Goal: Transaction & Acquisition: Purchase product/service

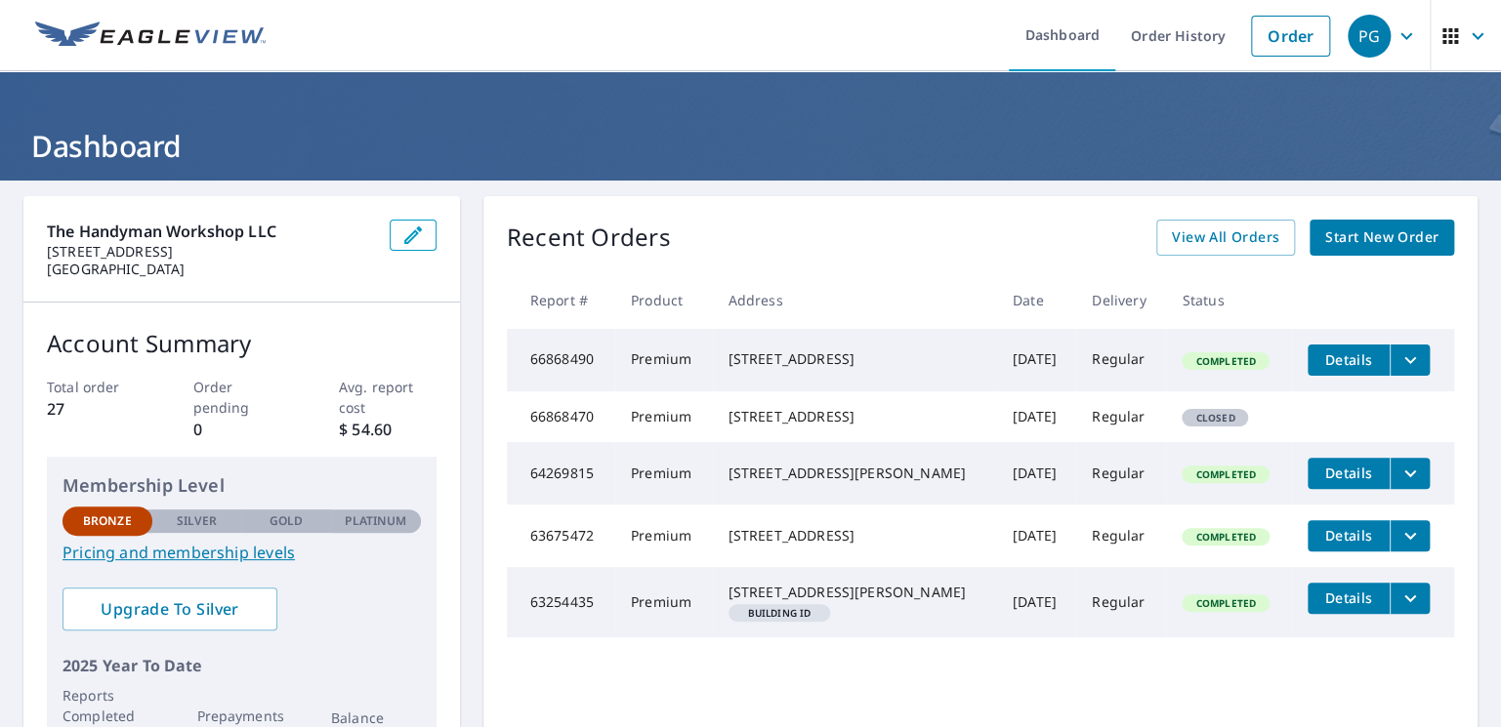
scroll to position [98, 0]
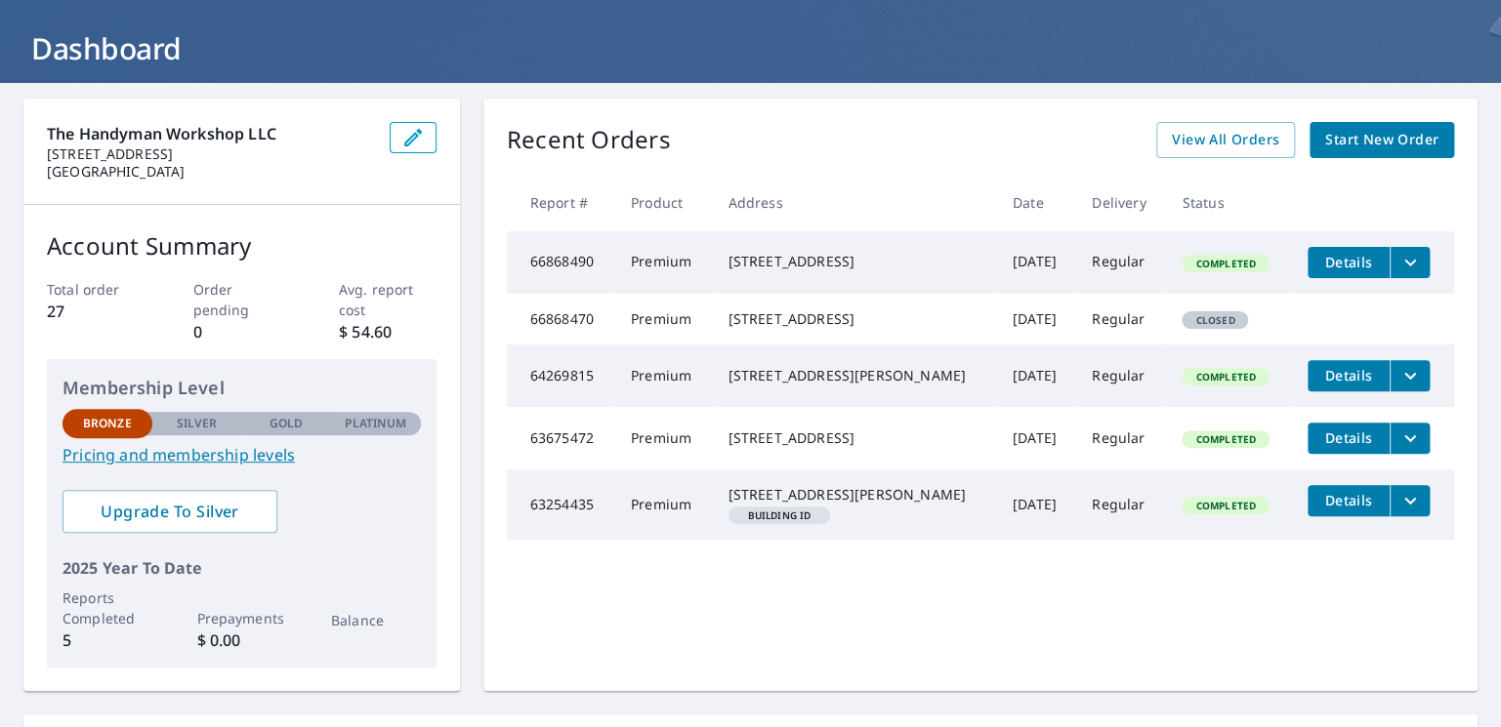
click at [1366, 141] on span "Start New Order" at bounding box center [1381, 140] width 113 height 24
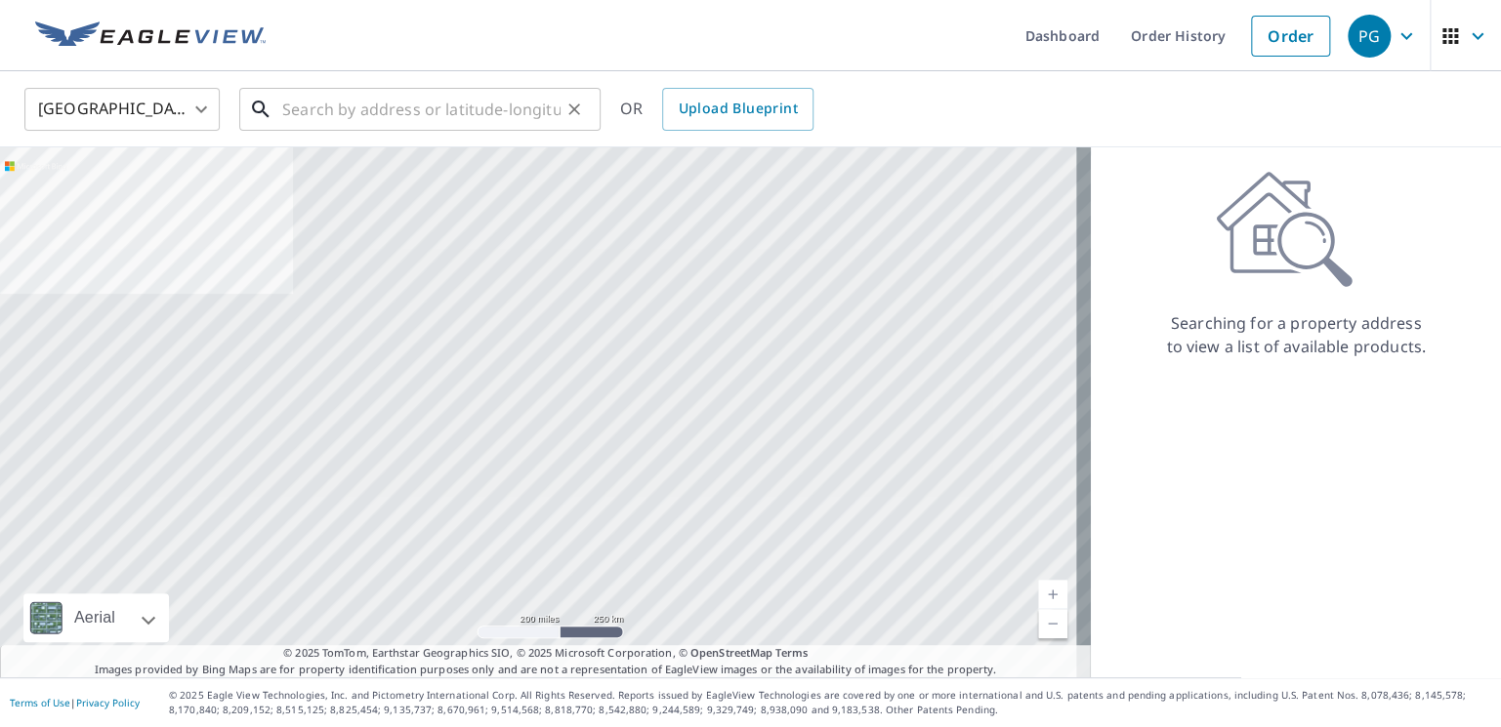
click at [365, 110] on input "text" at bounding box center [421, 109] width 278 height 55
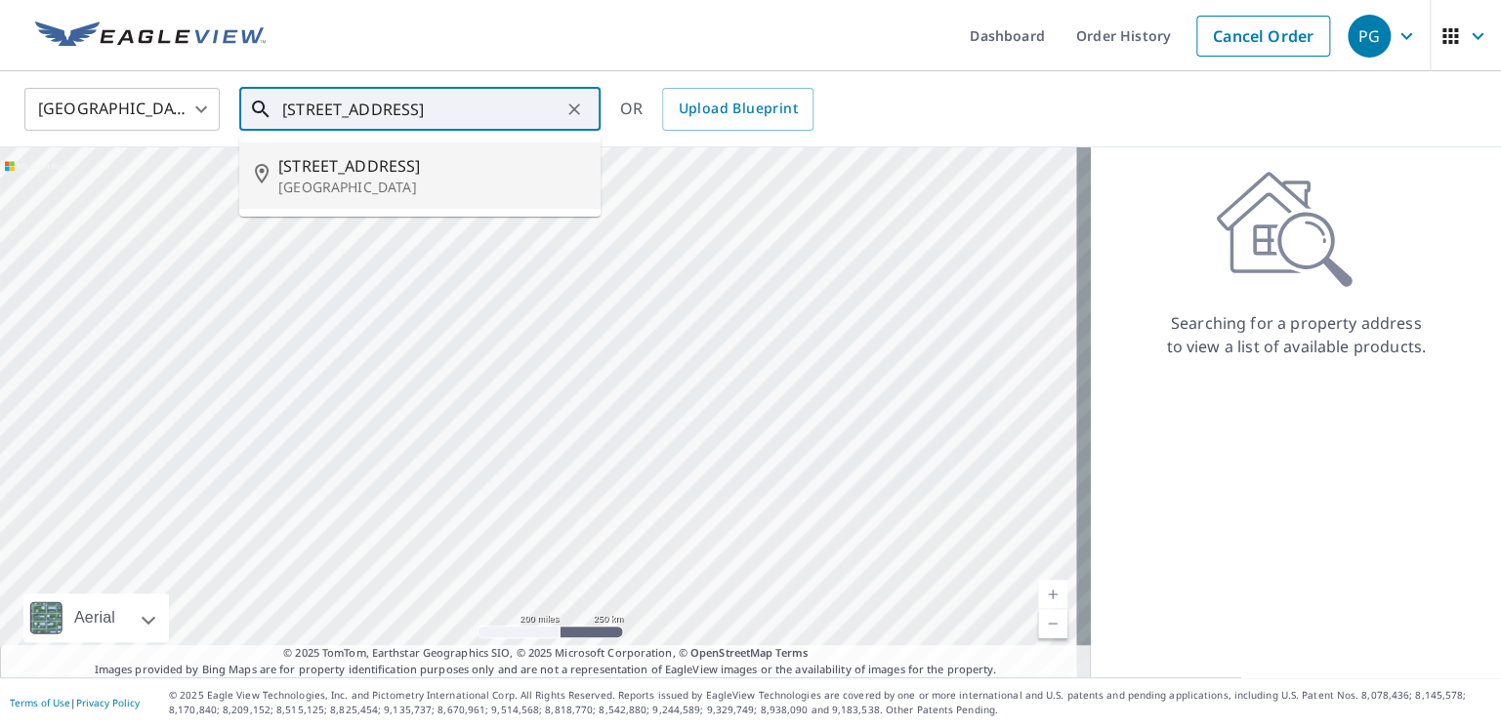
click at [395, 183] on p "[GEOGRAPHIC_DATA]" at bounding box center [431, 188] width 307 height 20
type input "[STREET_ADDRESS]"
click at [395, 183] on div "Aerial Road A standard road map Aerial A detailed look from above Labels Labels…" at bounding box center [545, 412] width 1091 height 530
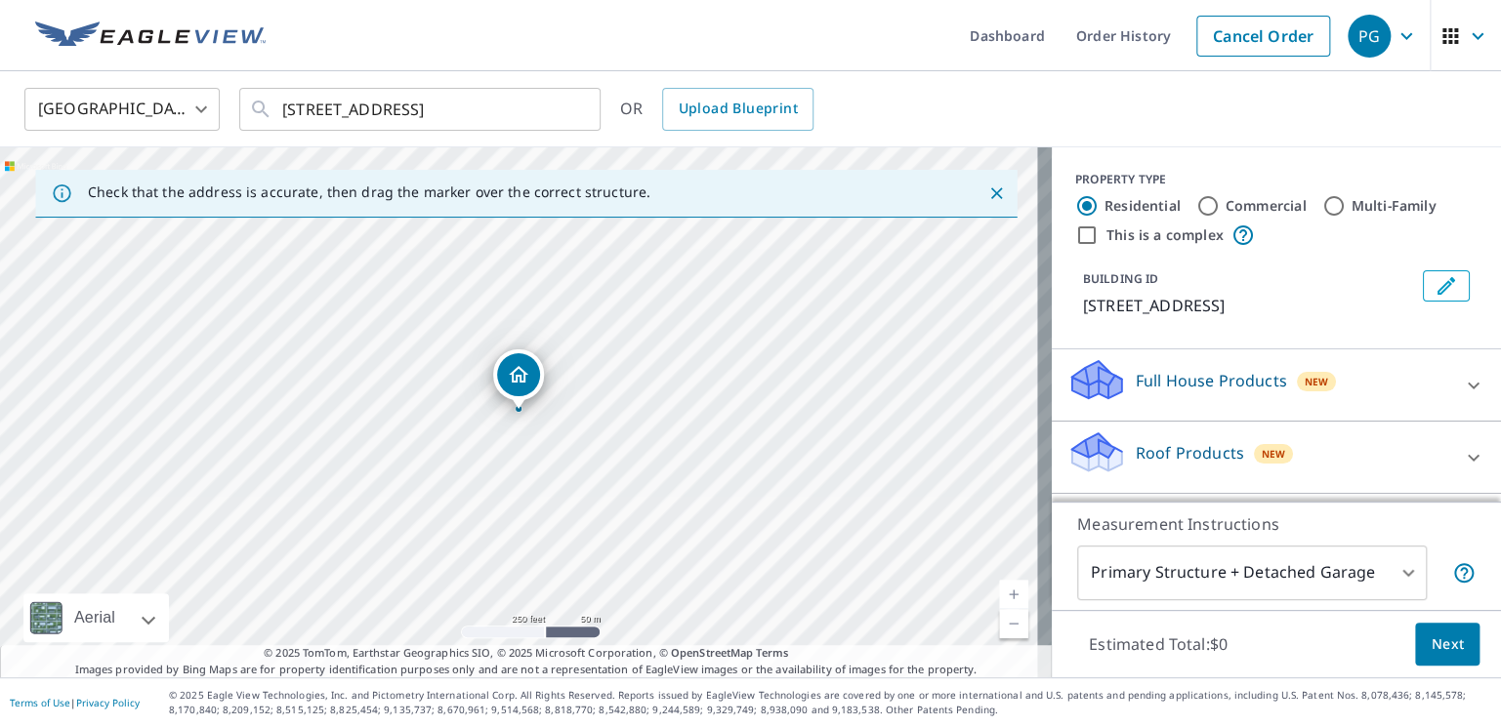
click at [1060, 104] on div "[GEOGRAPHIC_DATA] [GEOGRAPHIC_DATA] ​ [STREET_ADDRESS] ​ OR Upload Blueprint" at bounding box center [743, 109] width 1467 height 46
click at [1107, 191] on div "PROPERTY TYPE Residential Commercial Multi-Family This is a complex" at bounding box center [1276, 209] width 402 height 76
drag, startPoint x: 885, startPoint y: 304, endPoint x: 898, endPoint y: 284, distance: 23.8
click at [887, 299] on div "[STREET_ADDRESS]" at bounding box center [526, 412] width 1052 height 530
drag, startPoint x: 640, startPoint y: 463, endPoint x: 666, endPoint y: 306, distance: 159.2
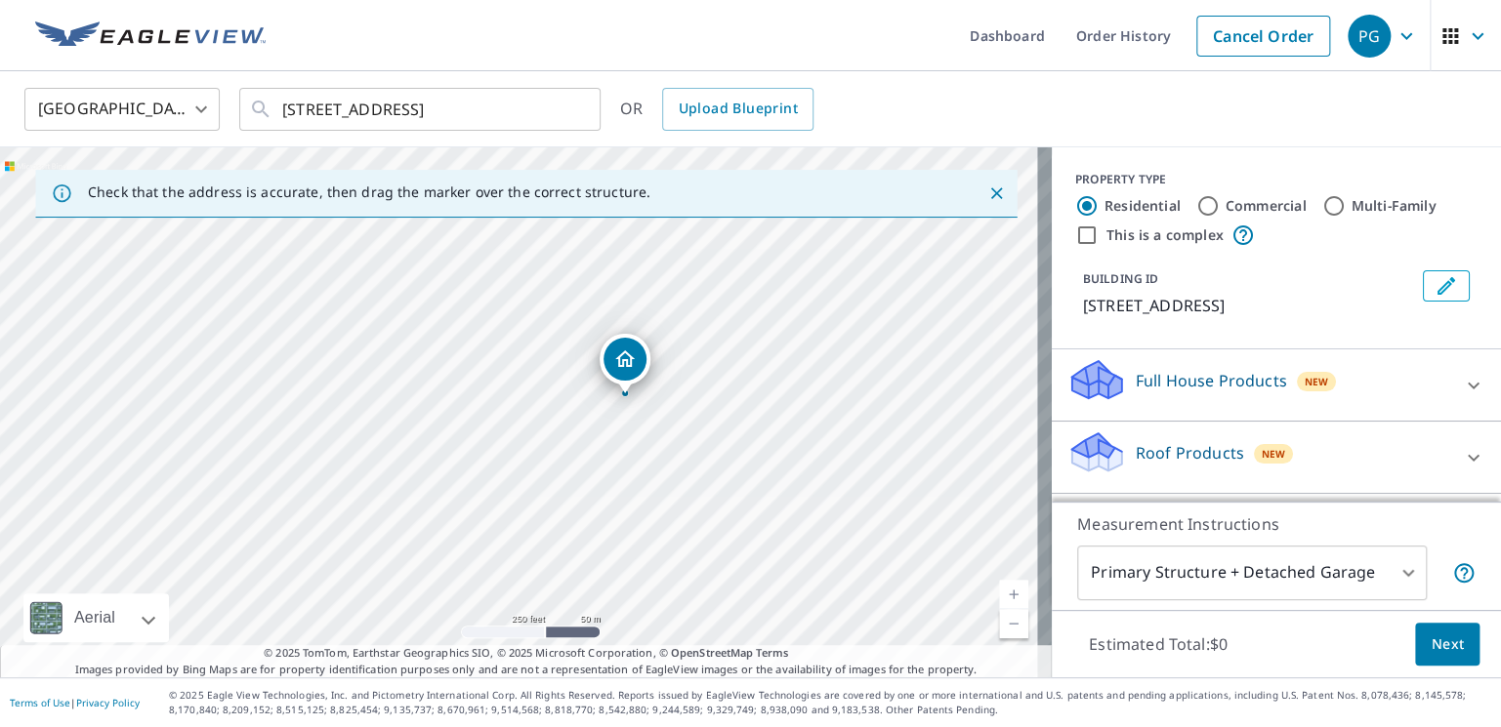
click at [666, 306] on div "[STREET_ADDRESS]" at bounding box center [526, 412] width 1052 height 530
click at [514, 392] on div "Dropped pin, building 1, Residential property, 222 Totoket Rd North Branford, C…" at bounding box center [518, 374] width 43 height 43
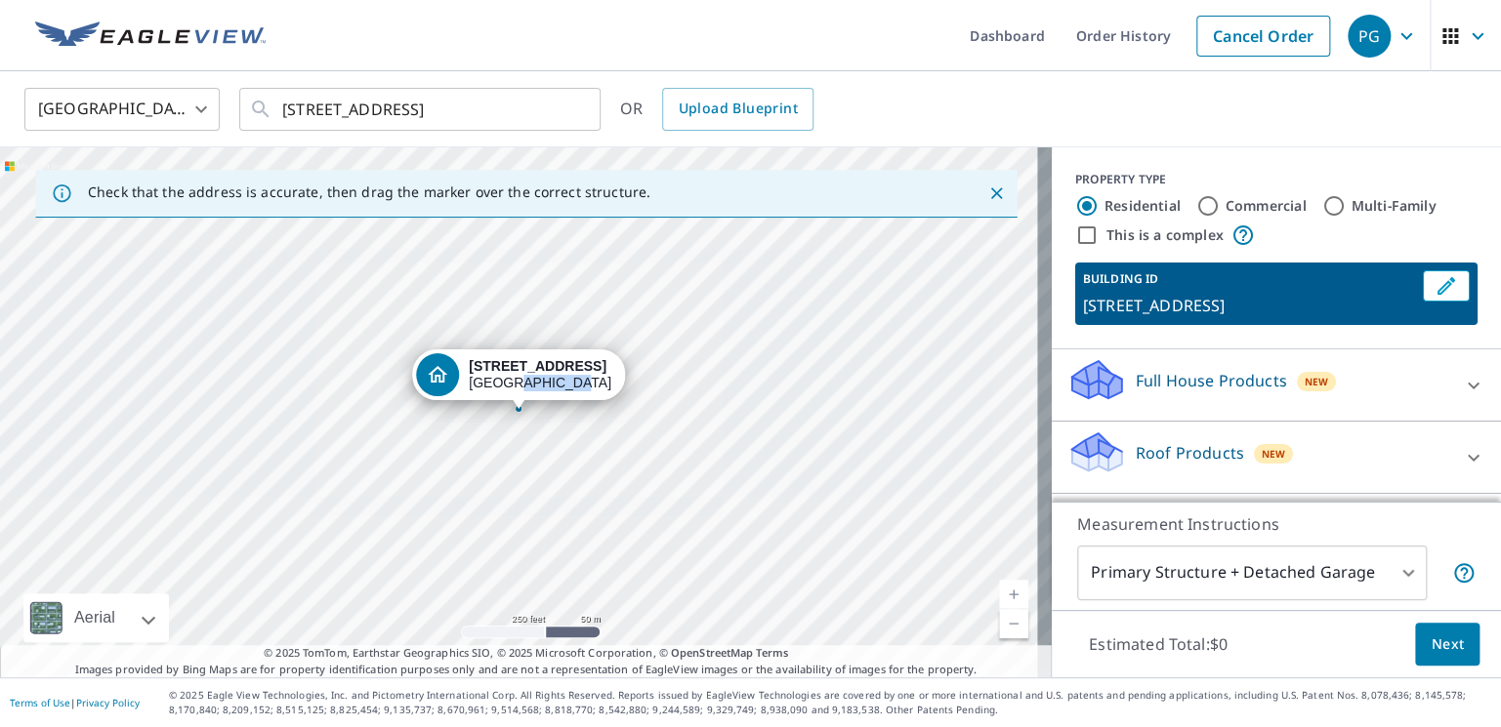
click at [514, 392] on div "[STREET_ADDRESS]" at bounding box center [518, 375] width 213 height 51
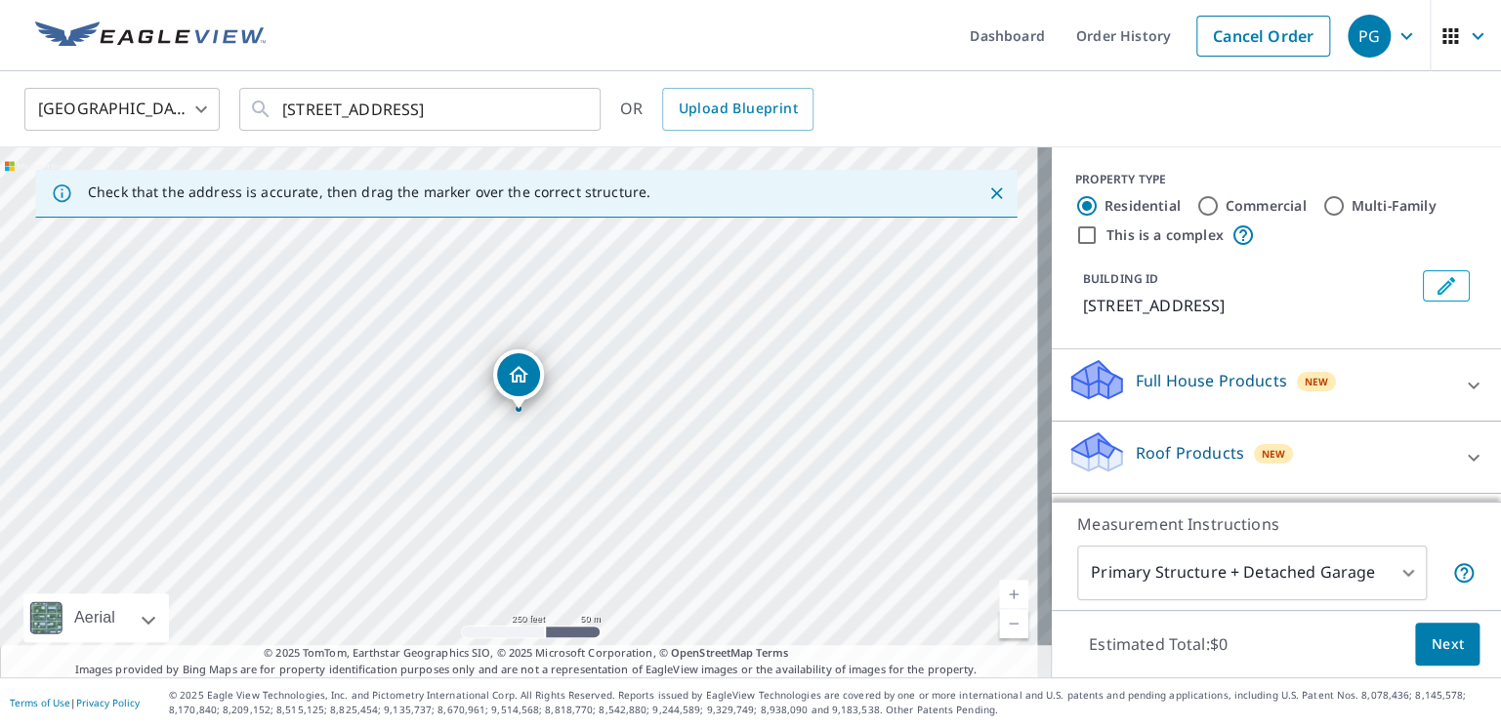
click at [517, 383] on icon "Dropped pin, building 1, Residential property, 222 Totoket Rd North Branford, C…" at bounding box center [518, 374] width 23 height 23
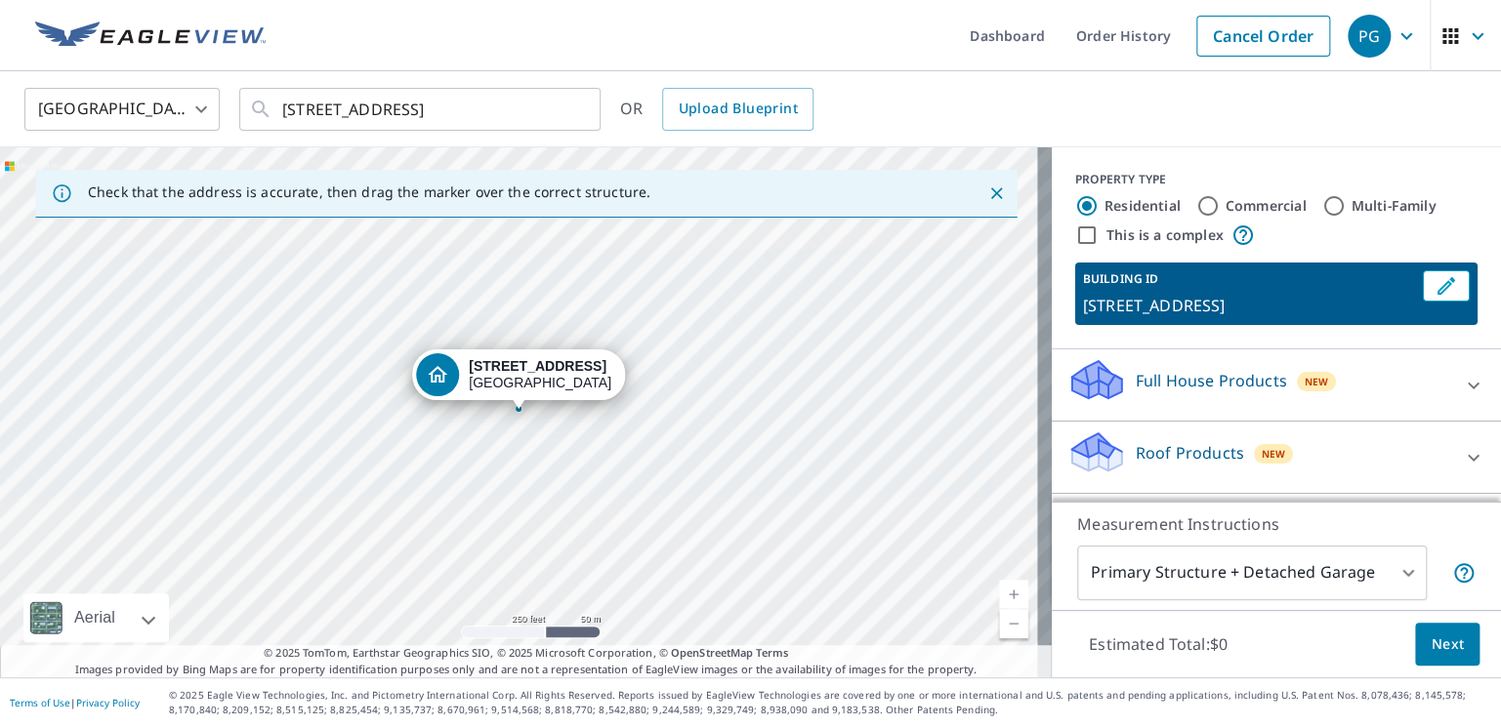
click at [517, 383] on div "[STREET_ADDRESS]" at bounding box center [540, 374] width 143 height 33
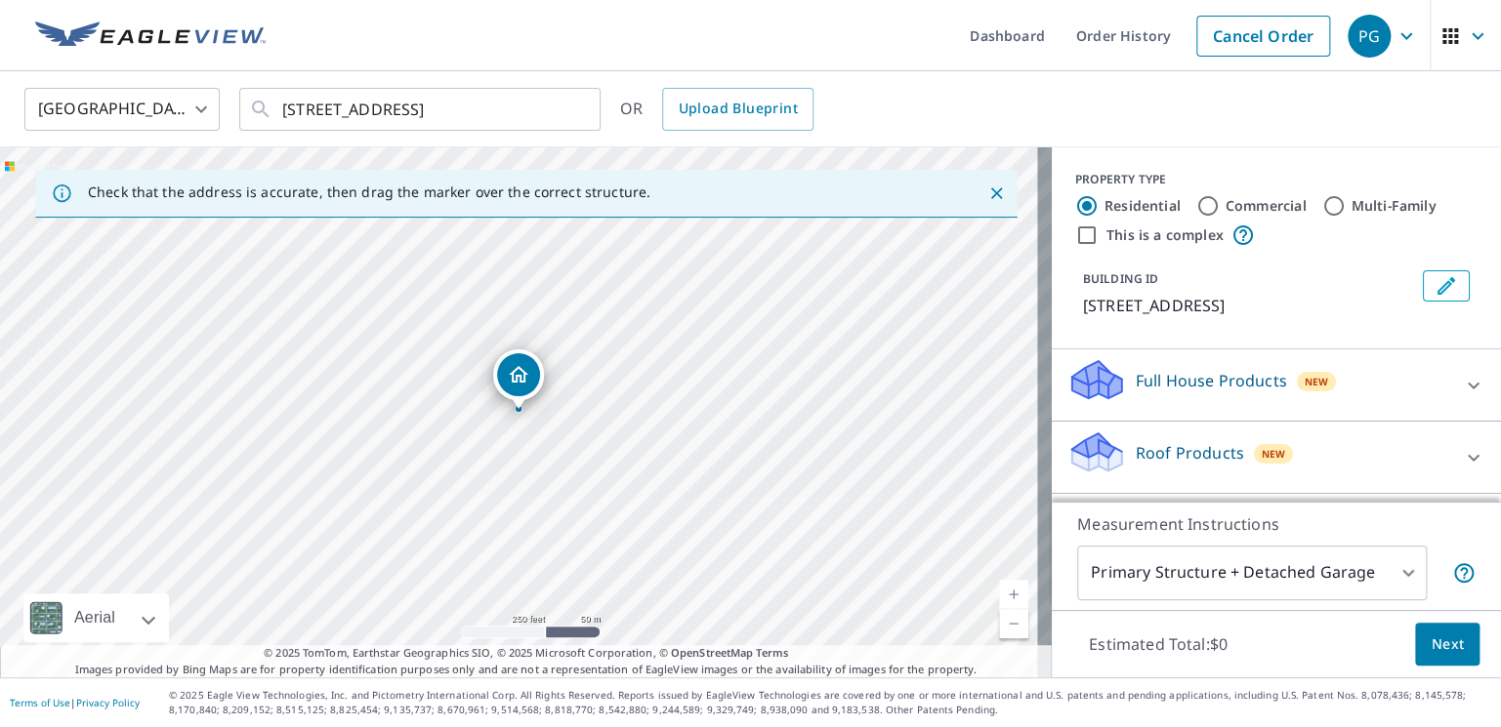
click at [516, 412] on div at bounding box center [519, 409] width 8 height 8
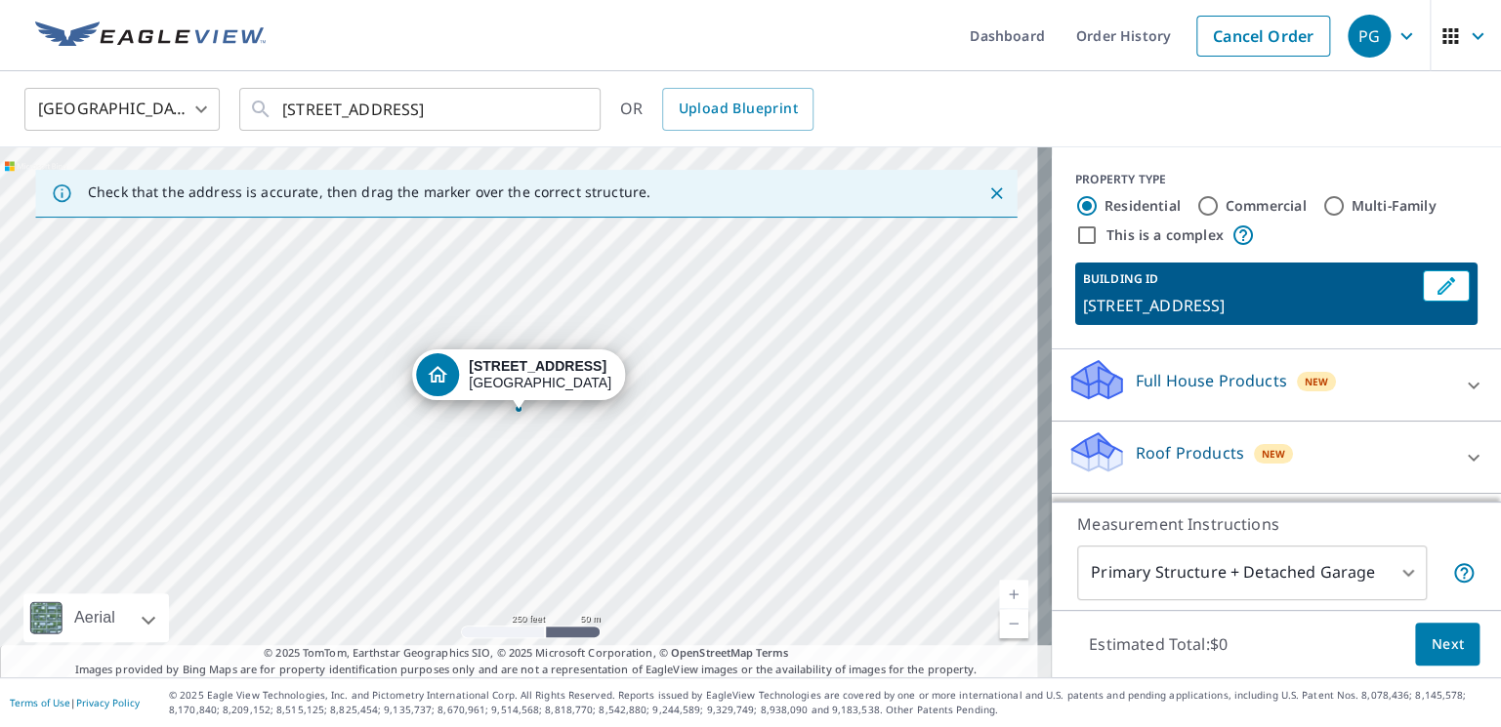
click at [1004, 593] on link "Current Level 17, Zoom In" at bounding box center [1013, 594] width 29 height 29
click at [1004, 593] on link "Current Level 18, Zoom In" at bounding box center [1013, 594] width 29 height 29
click at [1004, 593] on link "Current Level 19, Zoom In" at bounding box center [1013, 594] width 29 height 29
click at [1004, 593] on link "Current Level 20, Zoom In Disabled" at bounding box center [1013, 594] width 29 height 29
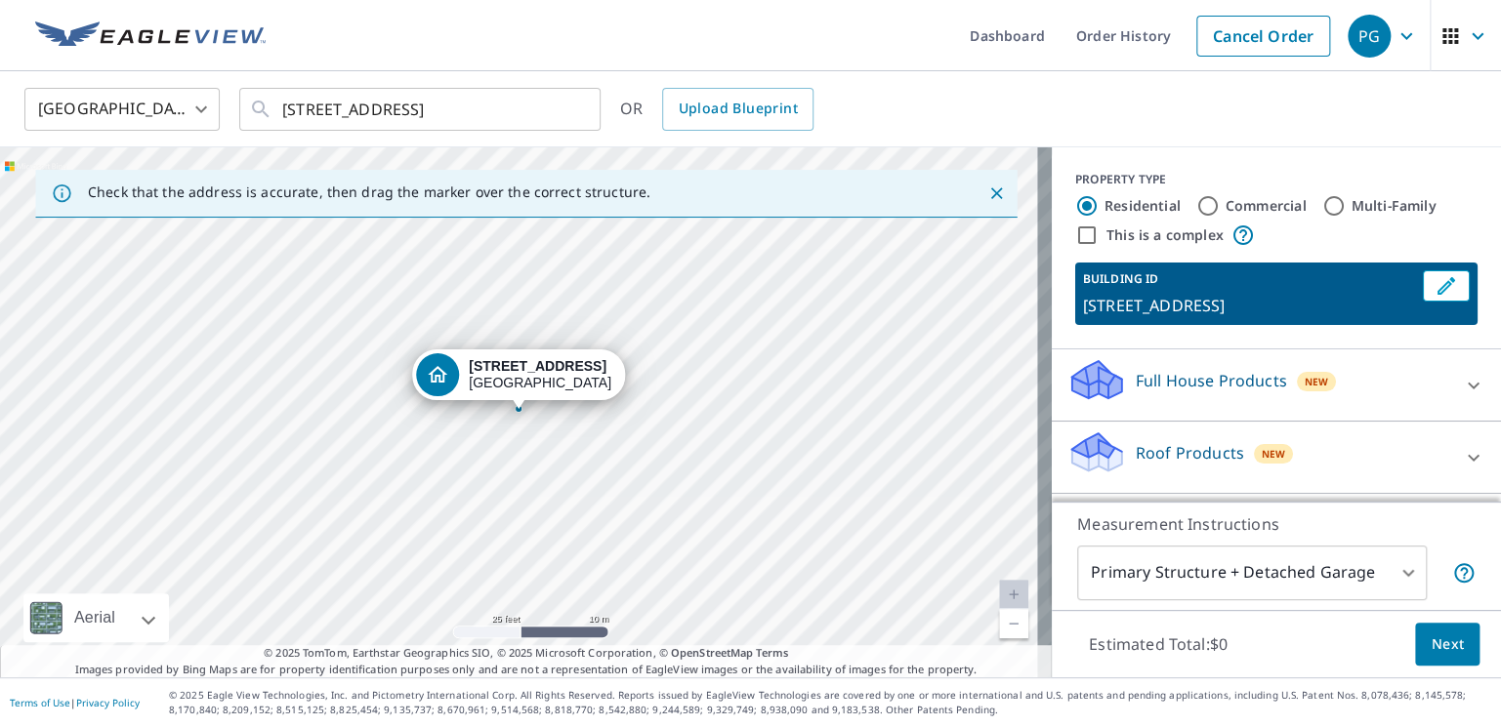
click at [1001, 595] on link "Current Level 20, Zoom In Disabled" at bounding box center [1013, 594] width 29 height 29
click at [735, 376] on div "[STREET_ADDRESS]" at bounding box center [526, 412] width 1052 height 530
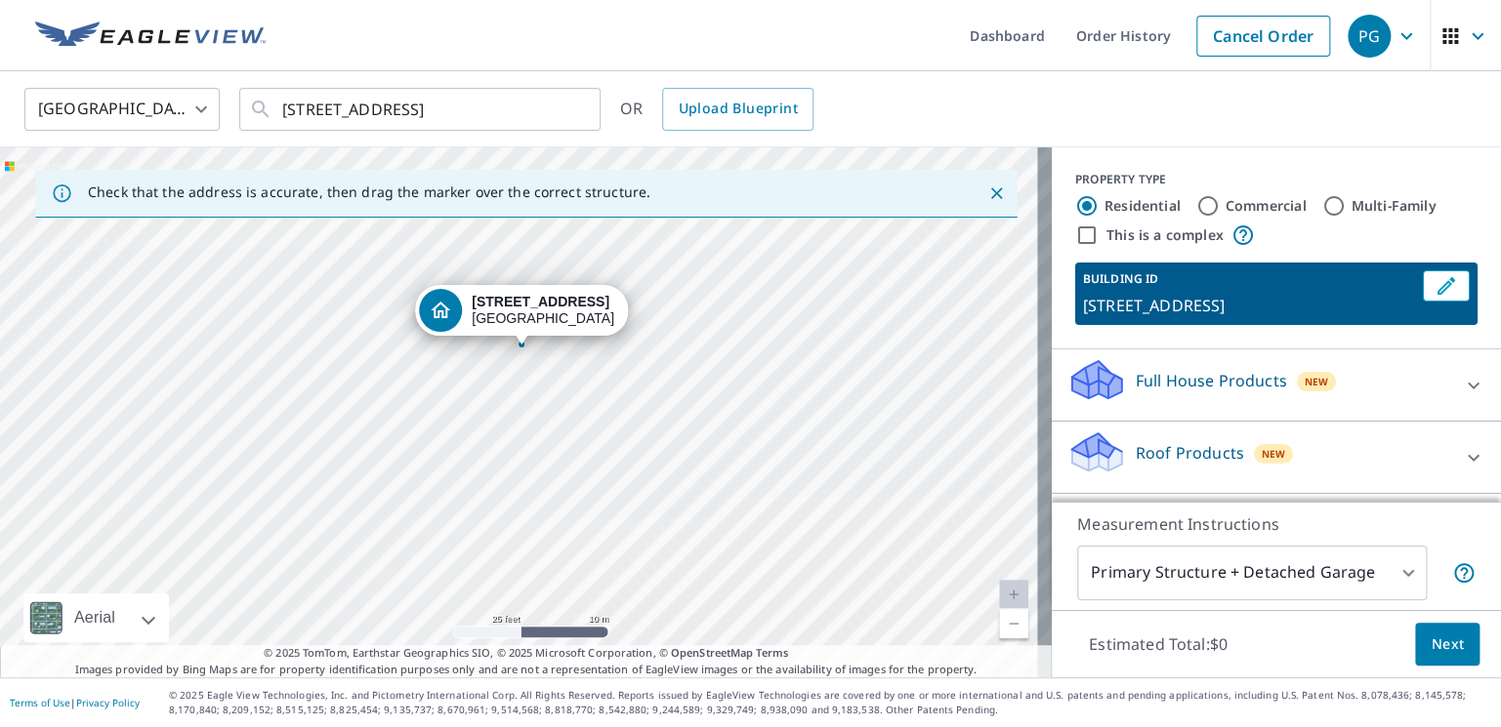
drag, startPoint x: 596, startPoint y: 378, endPoint x: 599, endPoint y: 312, distance: 65.5
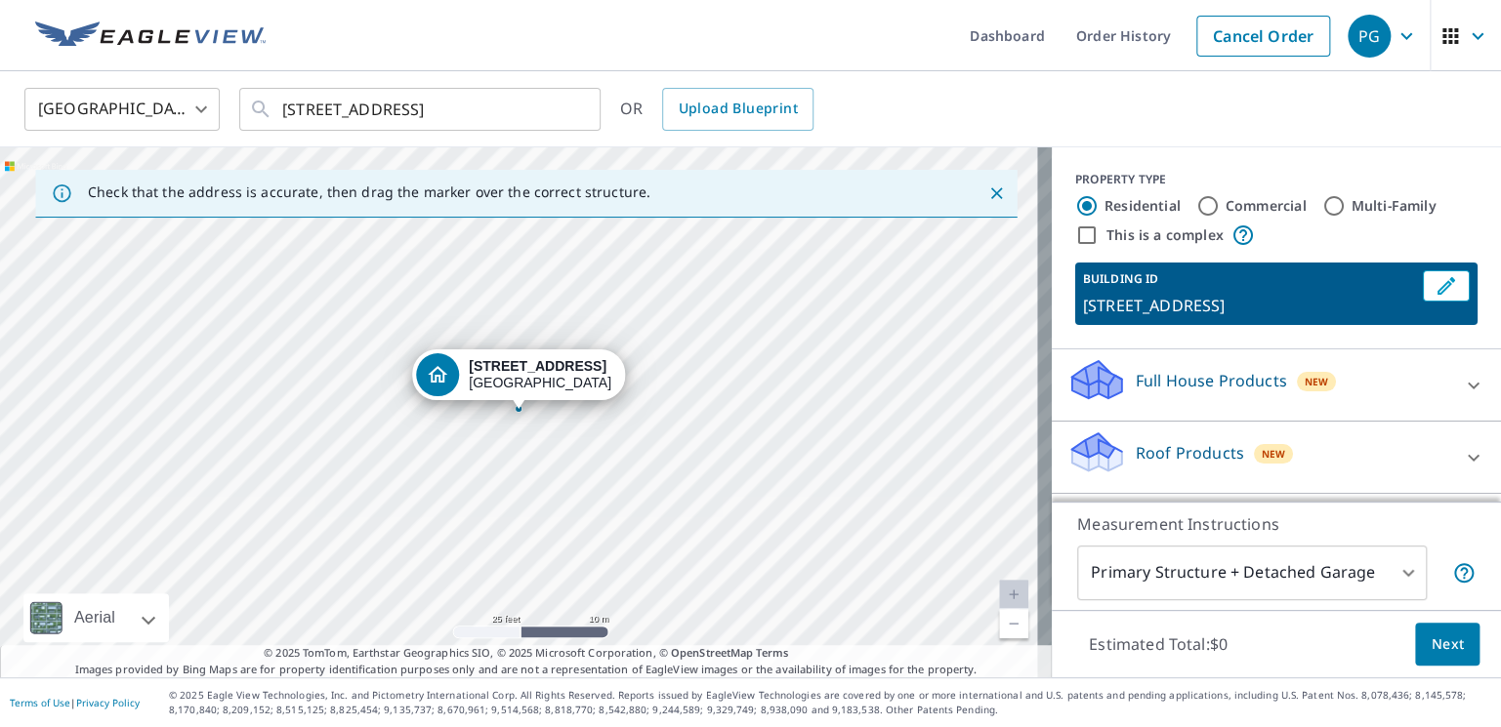
click at [599, 312] on div "[STREET_ADDRESS]" at bounding box center [526, 412] width 1052 height 530
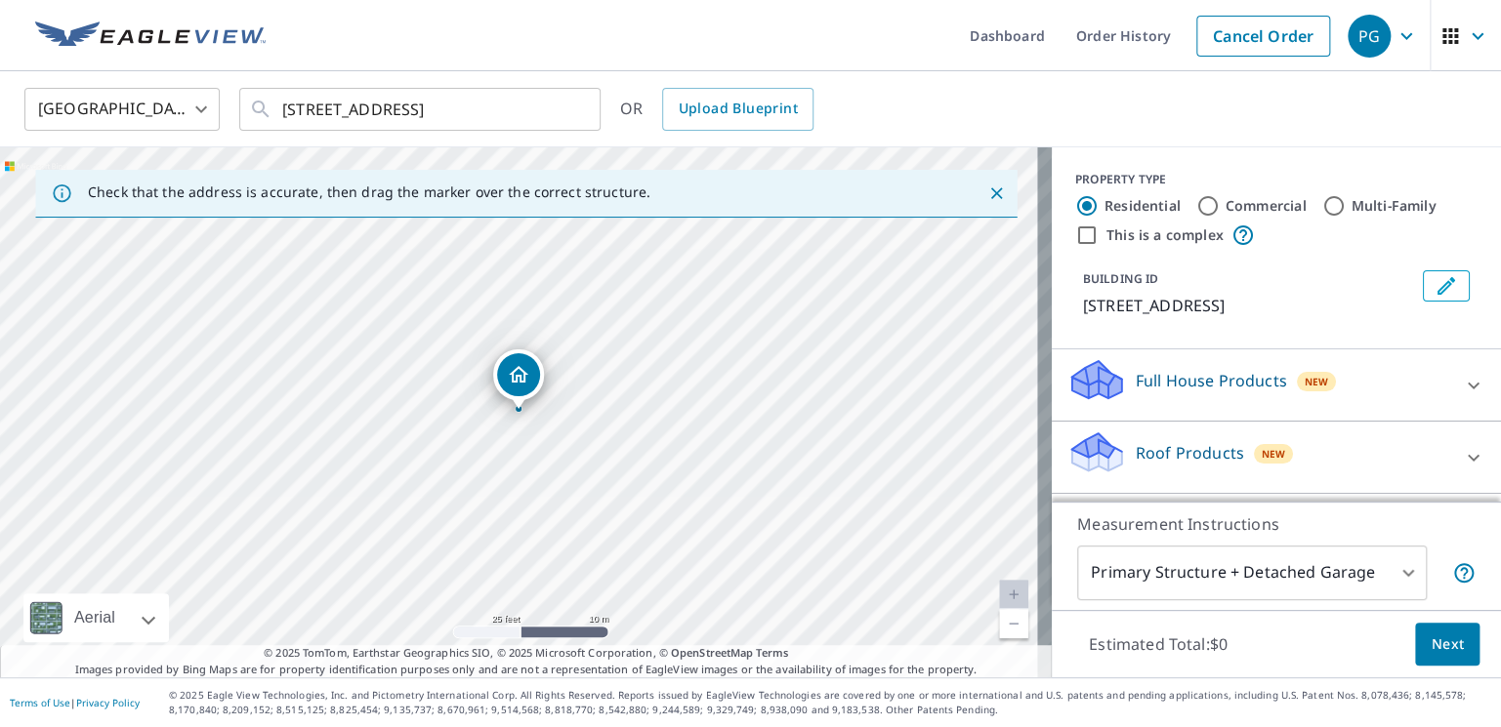
click at [1189, 447] on p "Roof Products" at bounding box center [1189, 452] width 108 height 23
click at [1160, 449] on p "Roof Products" at bounding box center [1189, 452] width 108 height 23
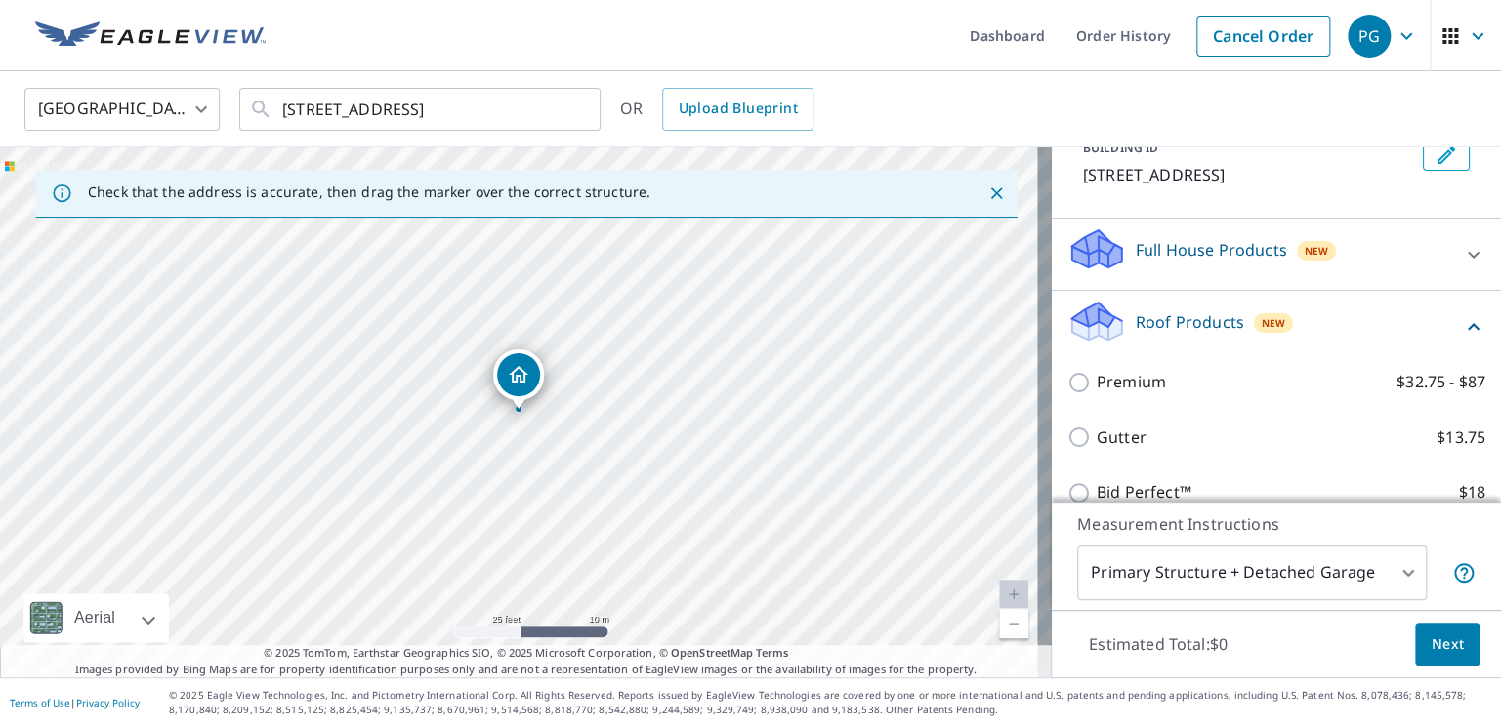
scroll to position [98, 0]
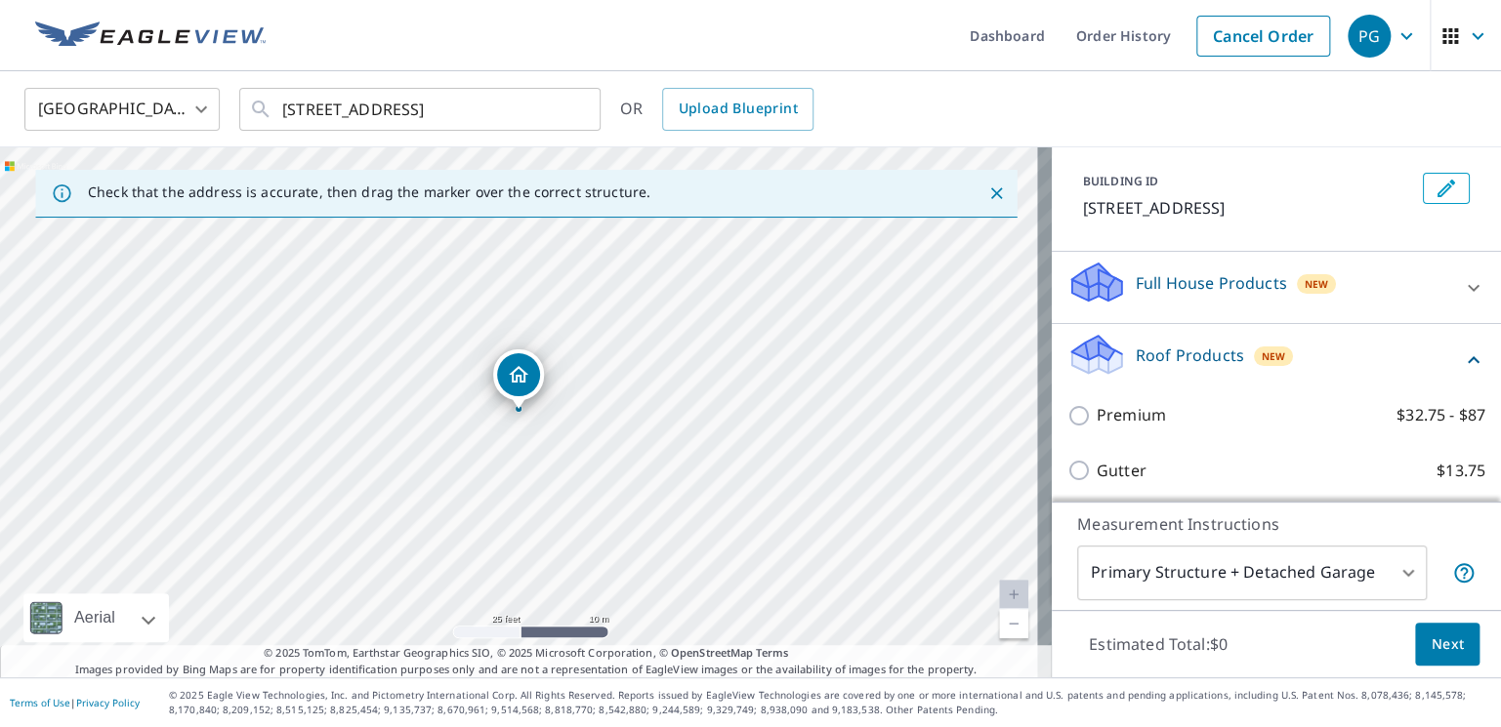
click at [1087, 355] on icon at bounding box center [1097, 348] width 50 height 24
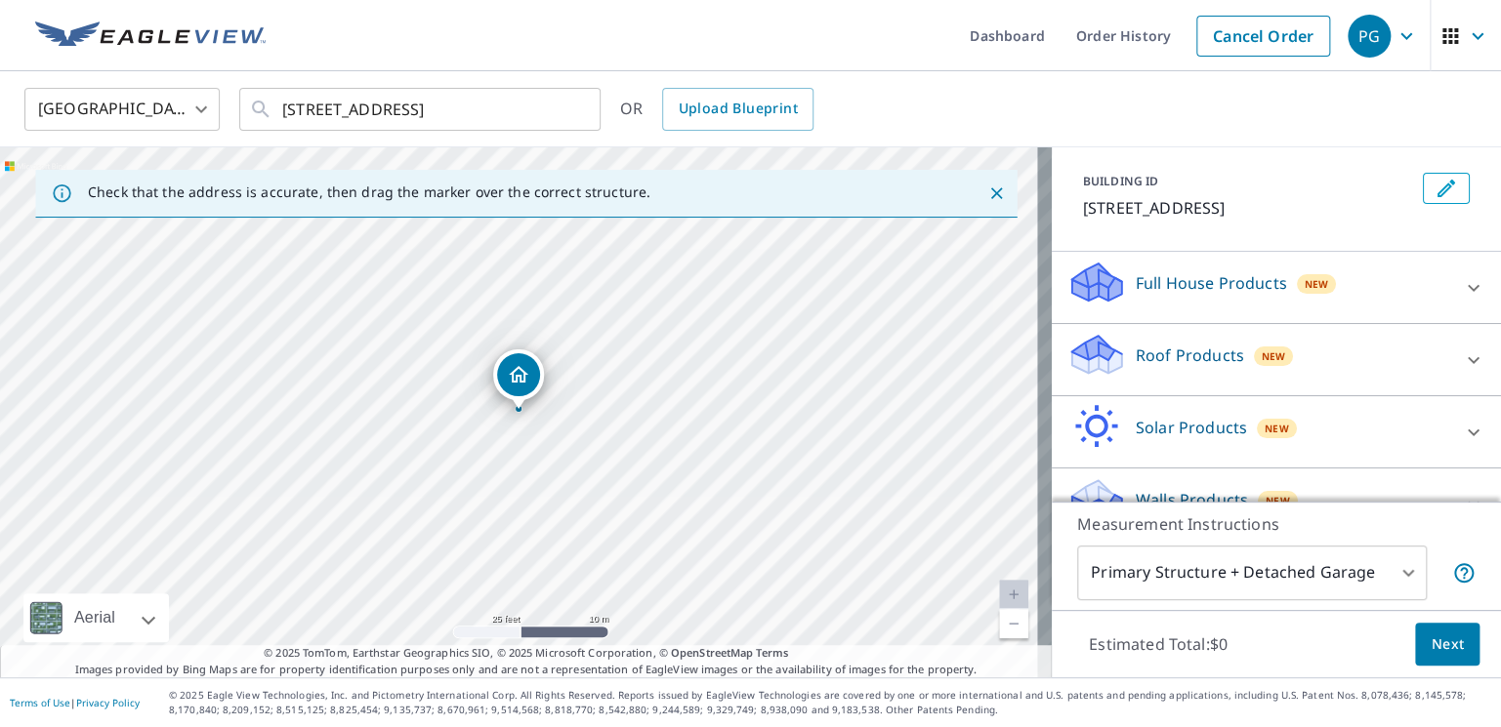
click at [1087, 355] on icon at bounding box center [1097, 348] width 50 height 24
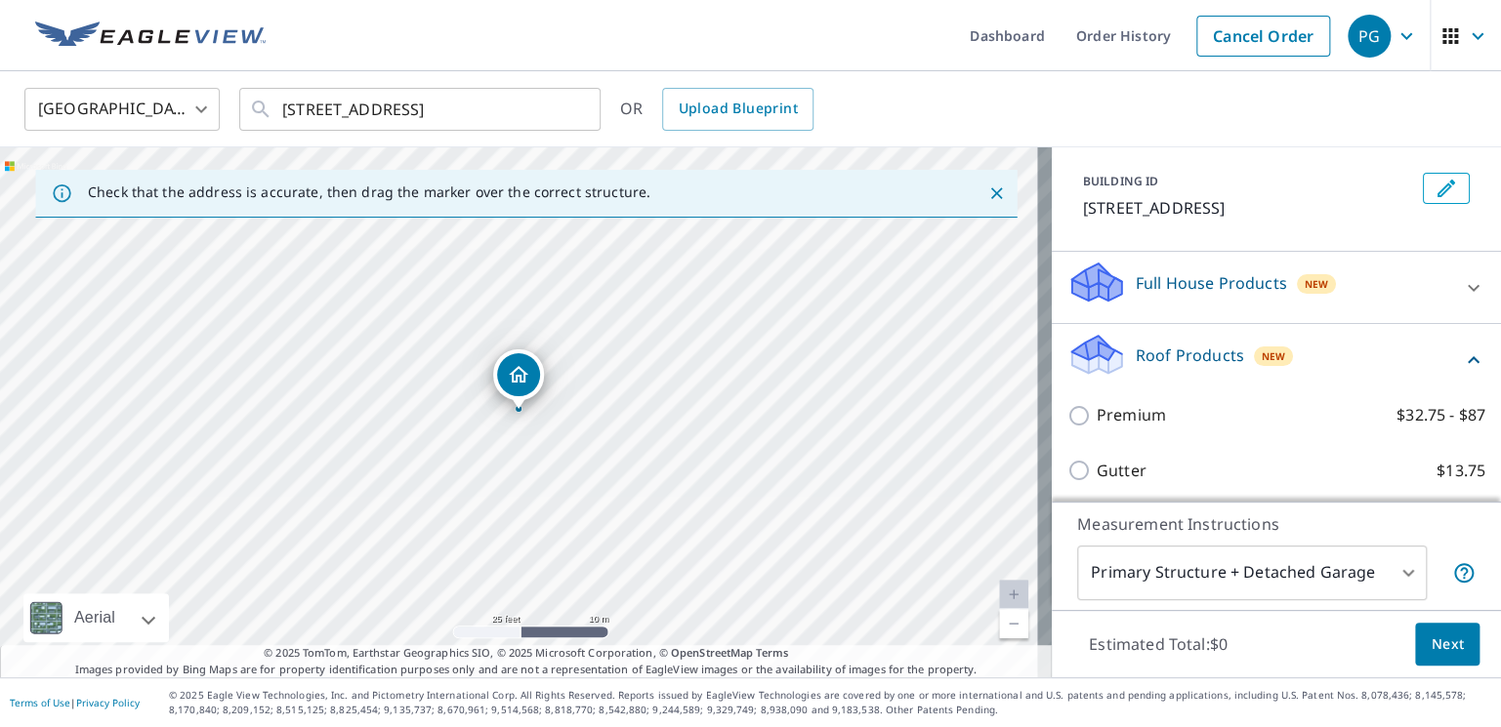
click at [1087, 355] on icon at bounding box center [1097, 348] width 50 height 24
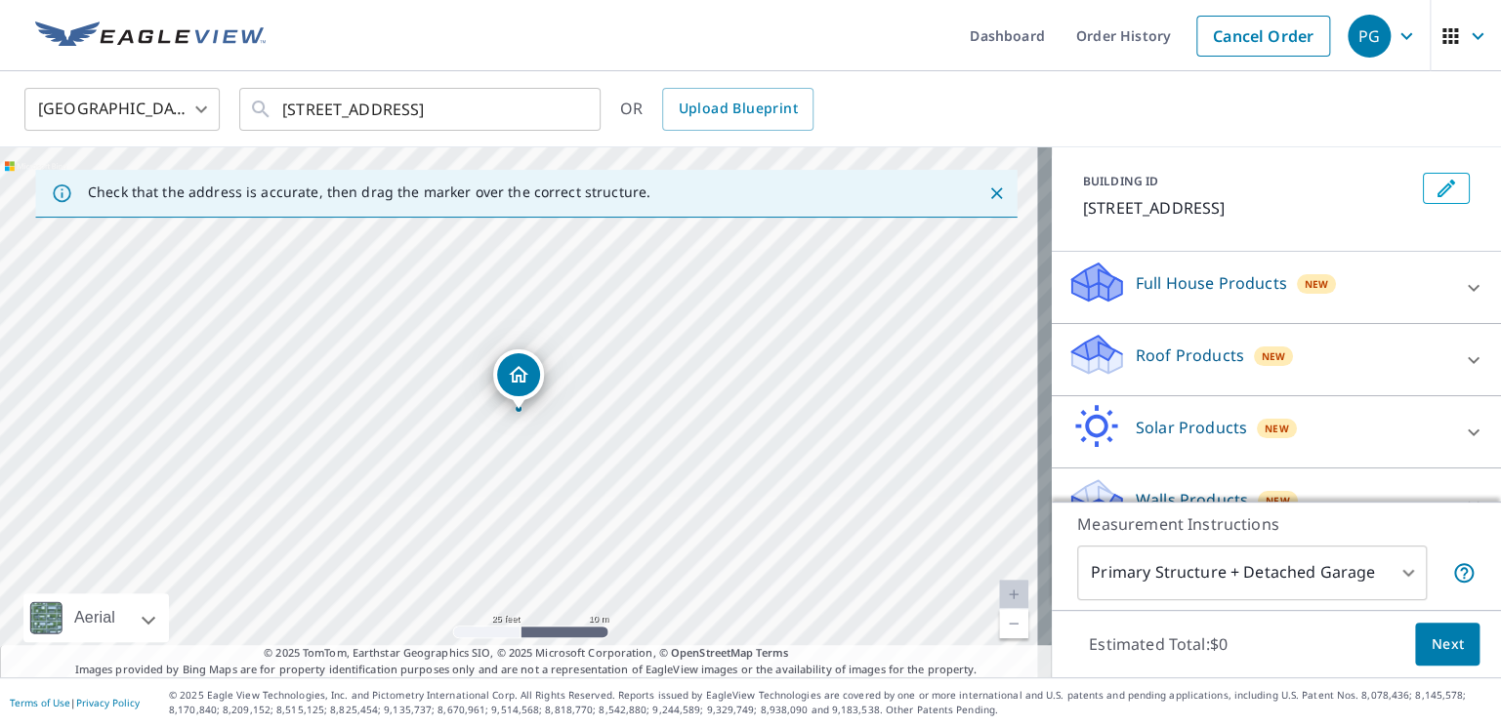
click at [1087, 355] on icon at bounding box center [1097, 348] width 50 height 24
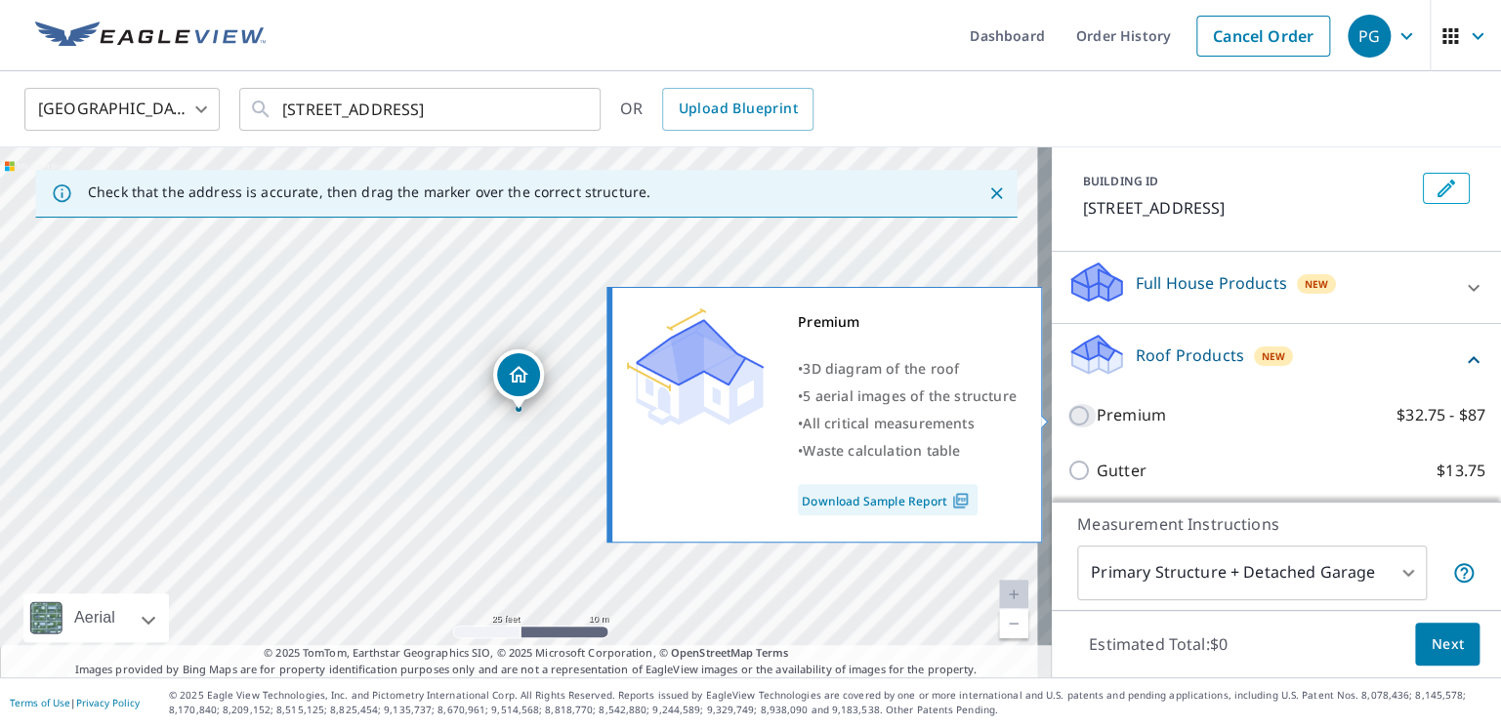
click at [1081, 412] on input "Premium $32.75 - $87" at bounding box center [1081, 415] width 29 height 23
checkbox input "true"
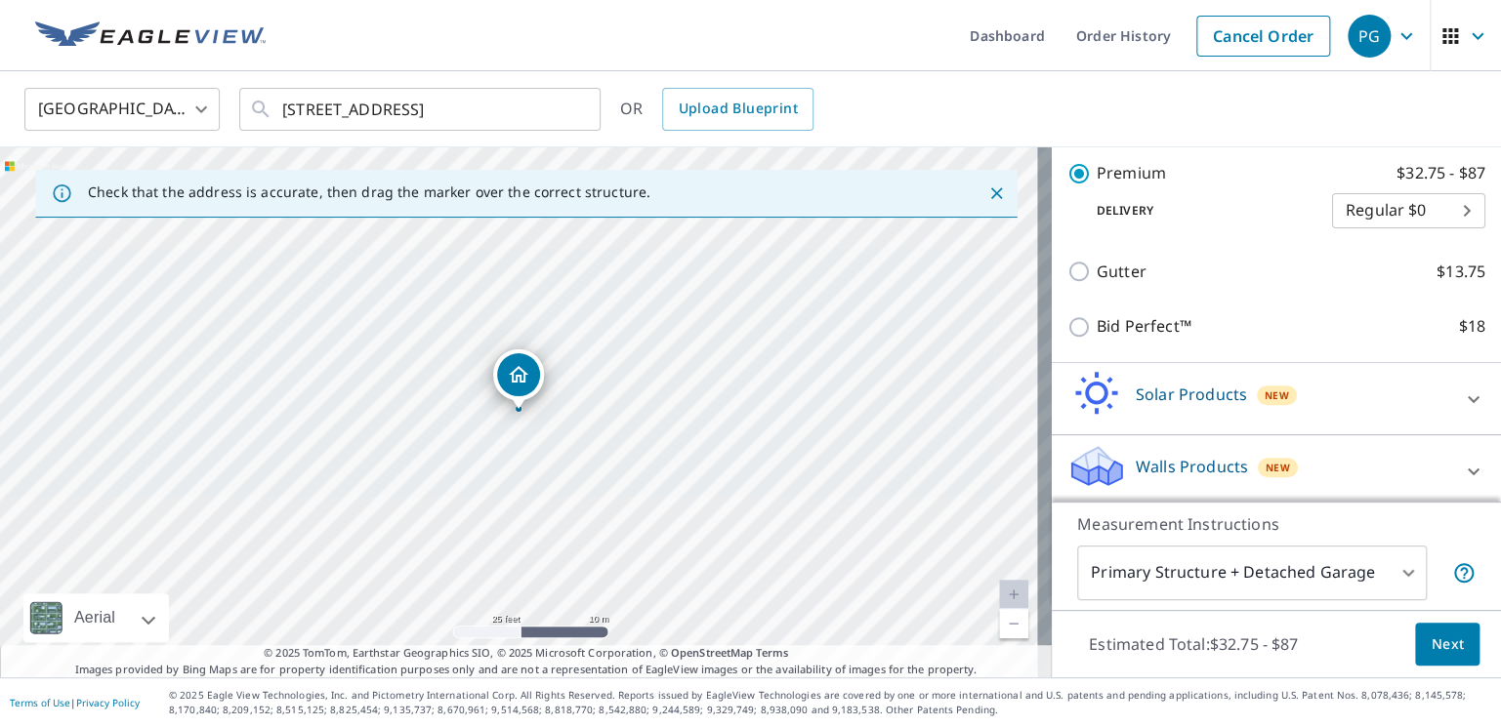
scroll to position [364, 0]
click at [1481, 505] on div "Measurement Instructions Primary Structure + Detached Garage 1 ​" at bounding box center [1276, 556] width 449 height 108
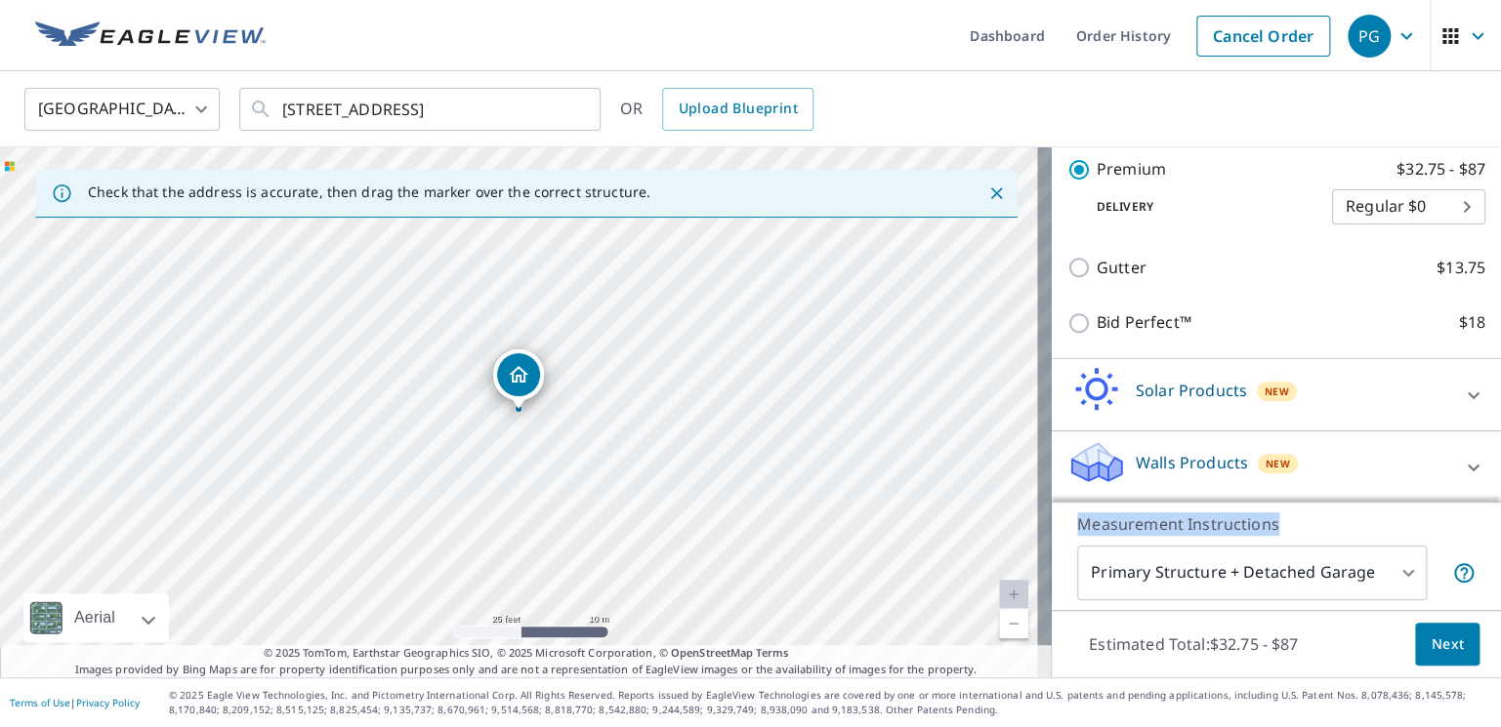
drag, startPoint x: 1481, startPoint y: 505, endPoint x: 1481, endPoint y: 549, distance: 43.9
click at [1481, 512] on div "Measurement Instructions Primary Structure + Detached Garage 1 ​" at bounding box center [1276, 556] width 449 height 108
click at [1430, 641] on span "Next" at bounding box center [1446, 645] width 33 height 24
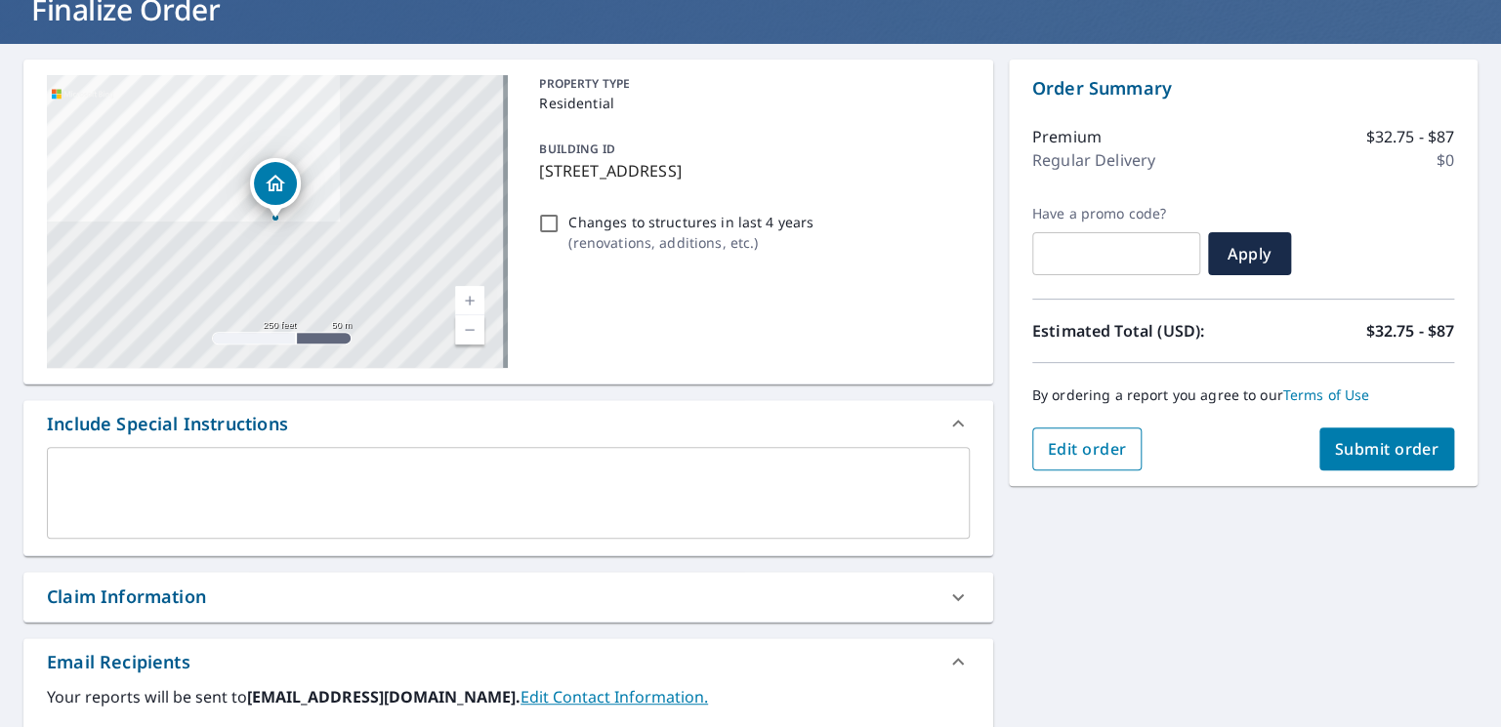
scroll to position [195, 0]
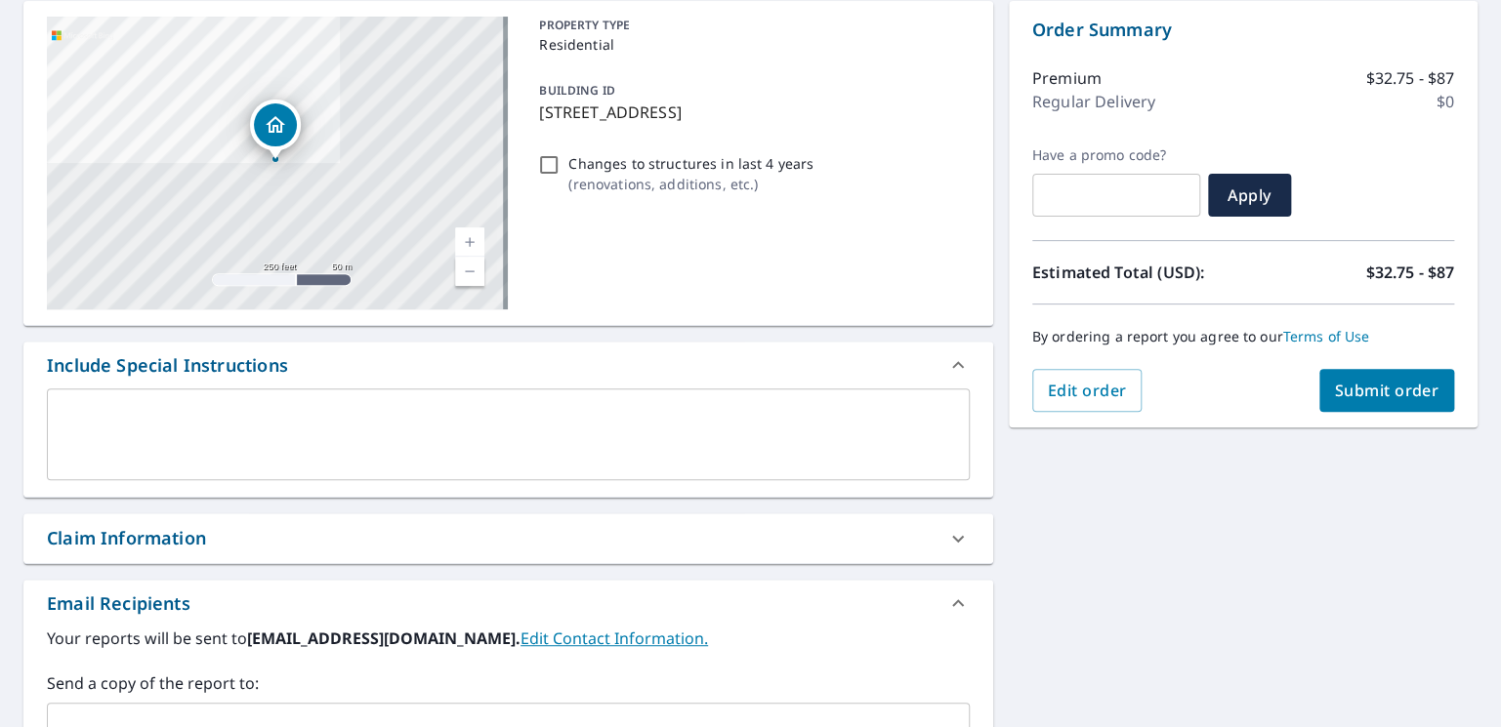
click at [1383, 386] on span "Submit order" at bounding box center [1387, 390] width 104 height 21
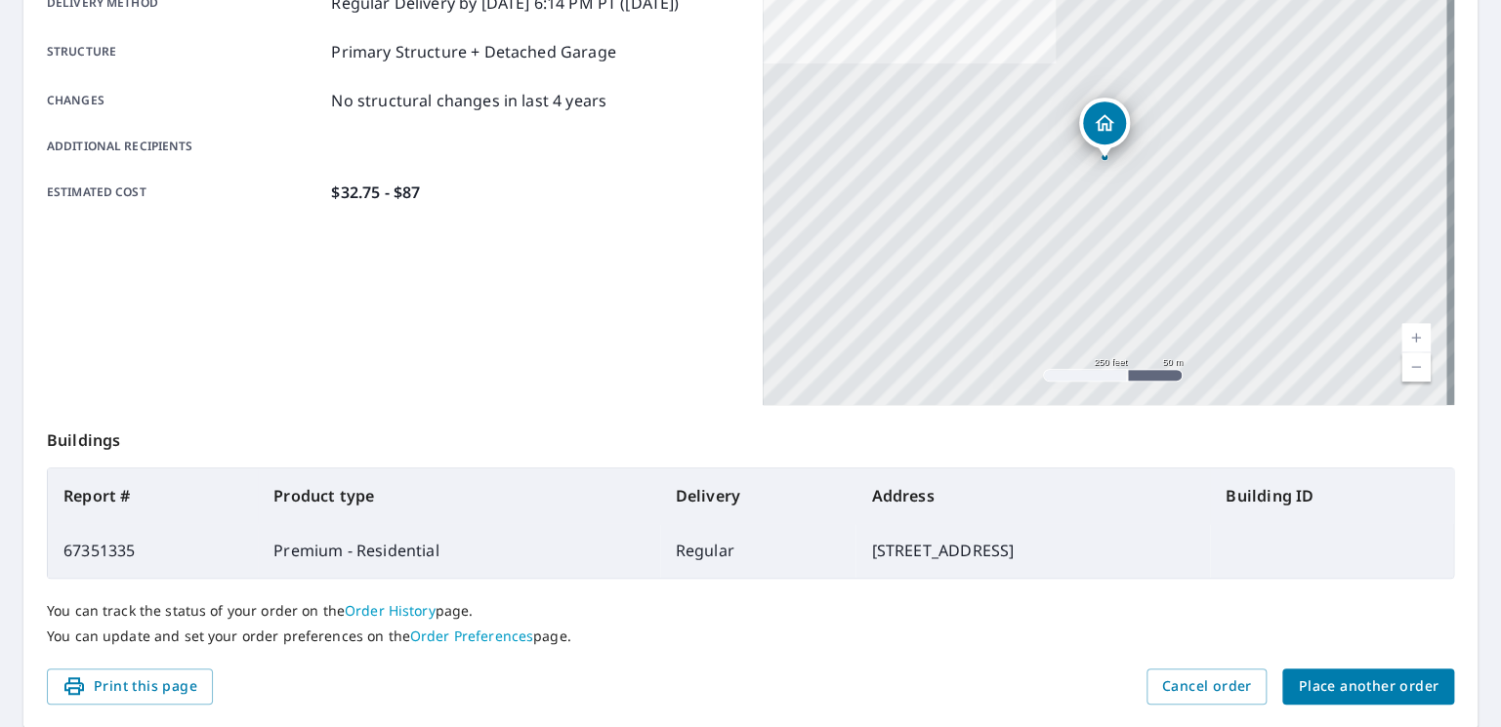
scroll to position [420, 0]
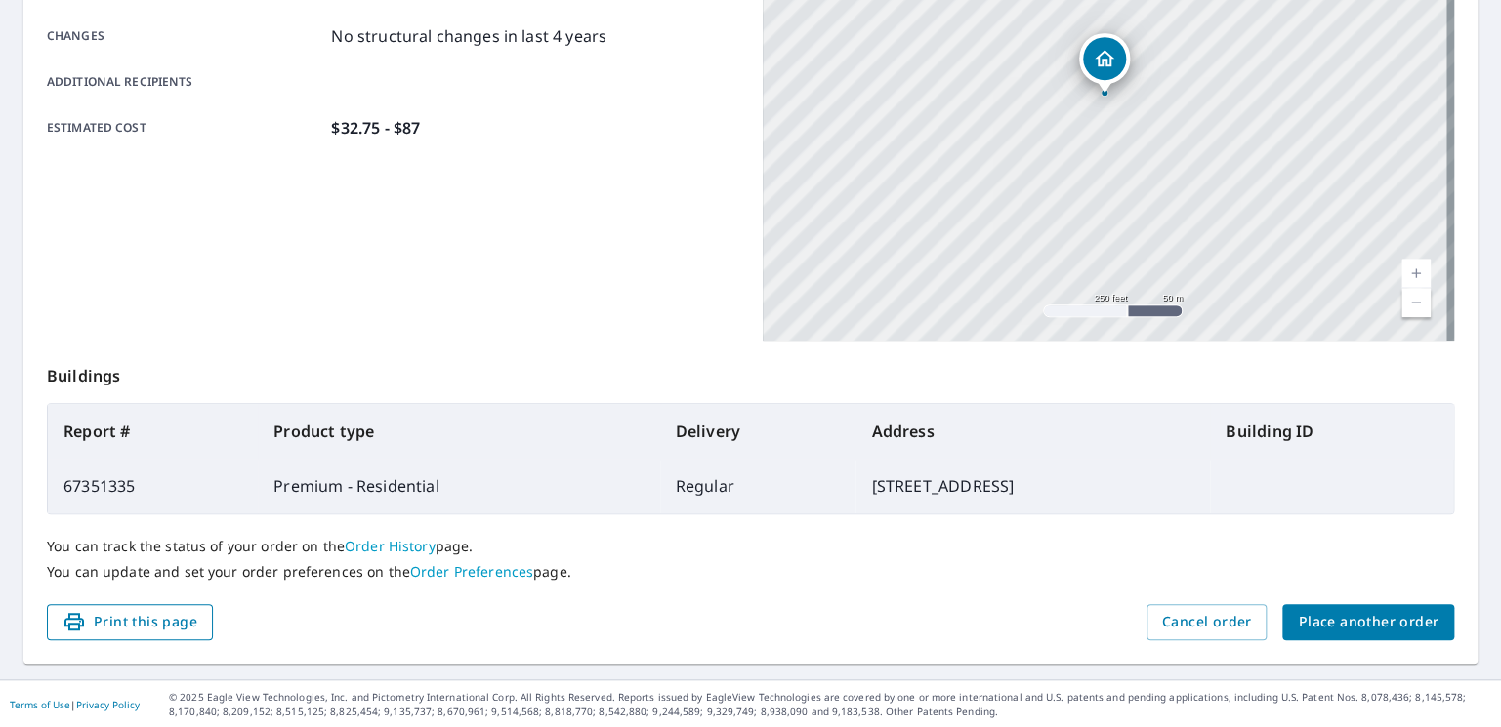
click at [156, 626] on span "Print this page" at bounding box center [129, 622] width 135 height 24
click at [117, 620] on span "Print this page" at bounding box center [129, 622] width 135 height 24
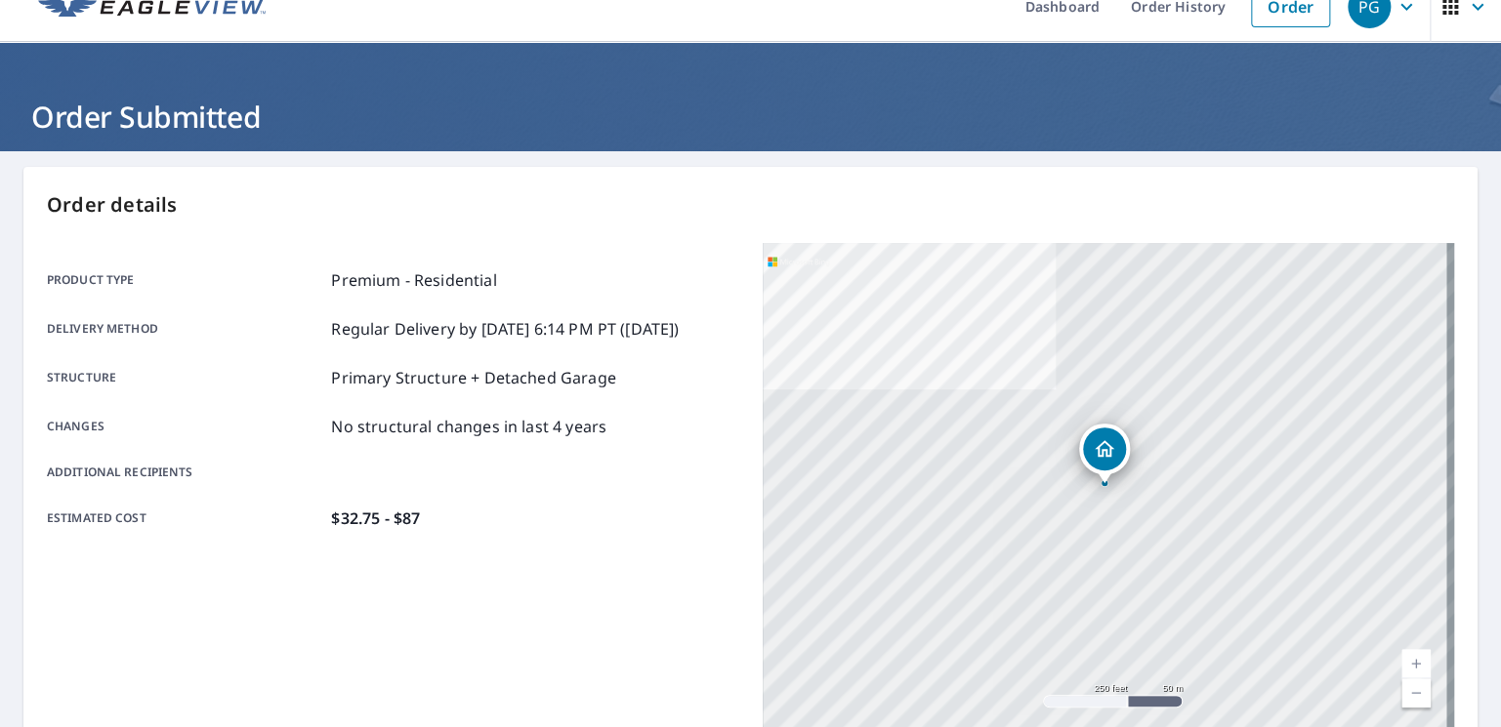
scroll to position [0, 0]
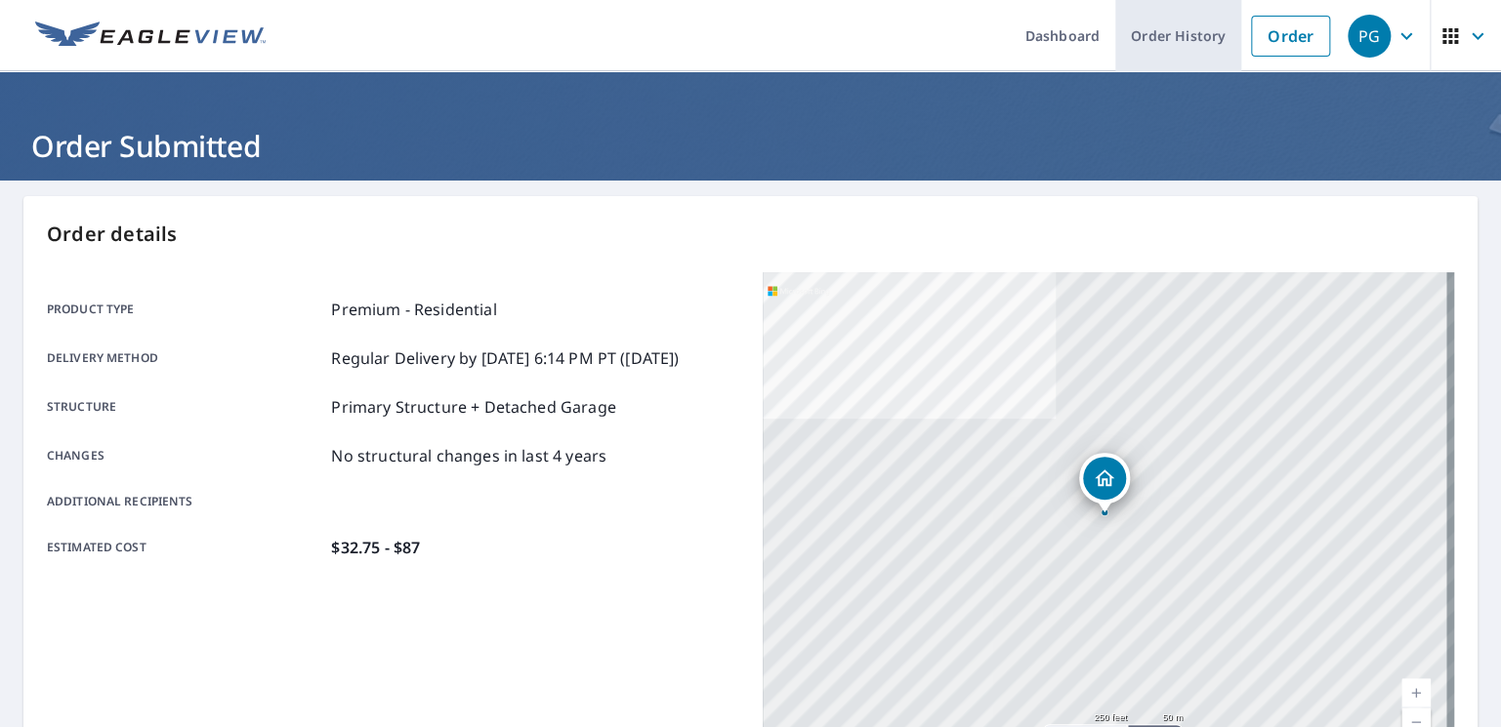
click at [1129, 35] on link "Order History" at bounding box center [1178, 35] width 126 height 71
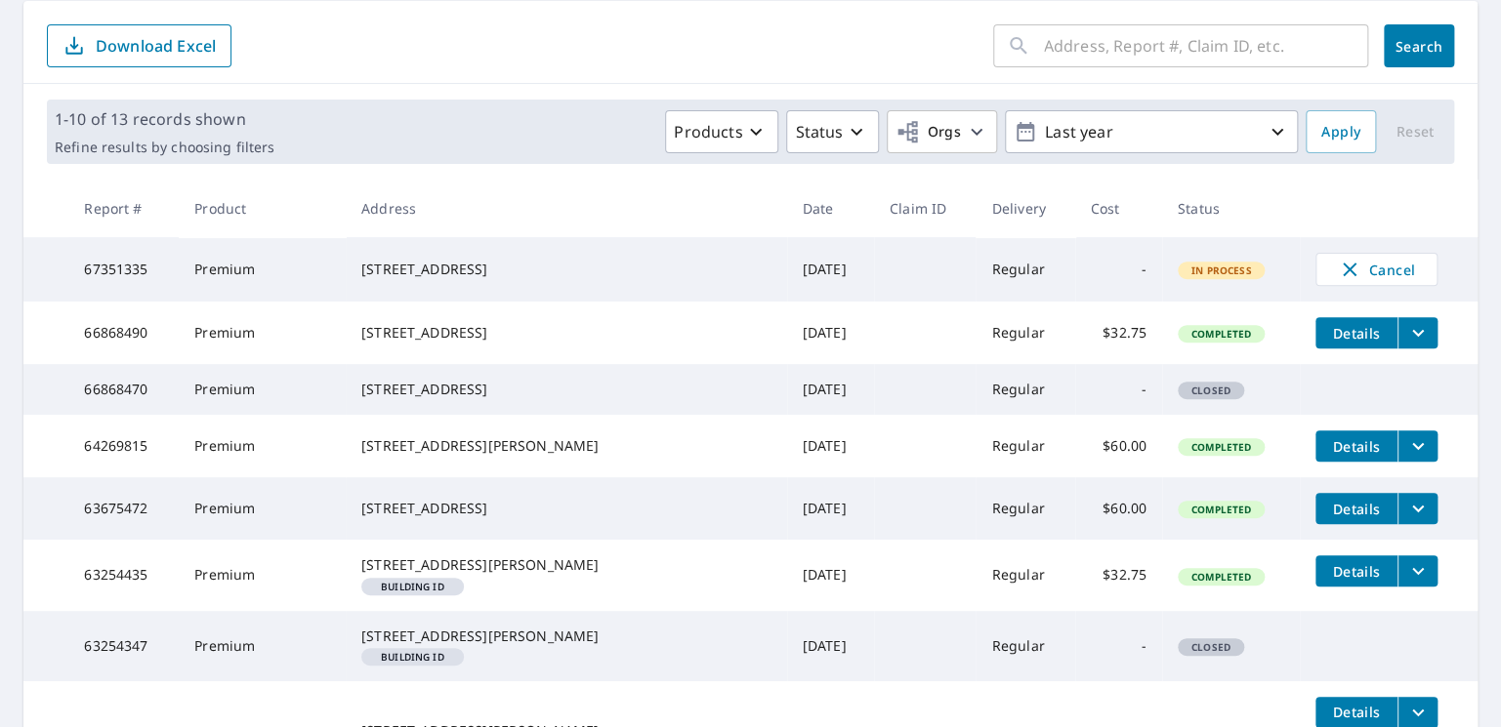
scroll to position [293, 0]
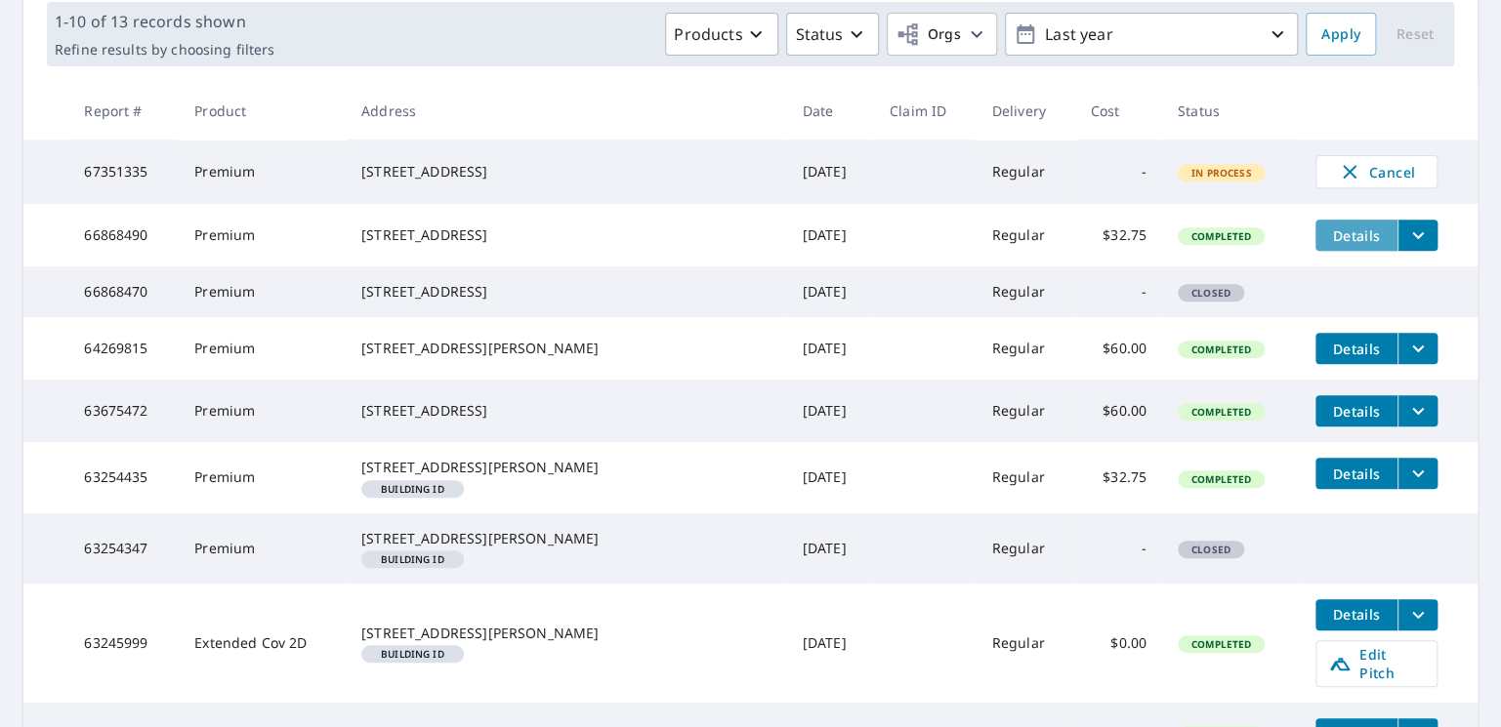
click at [1327, 240] on span "Details" at bounding box center [1356, 236] width 59 height 19
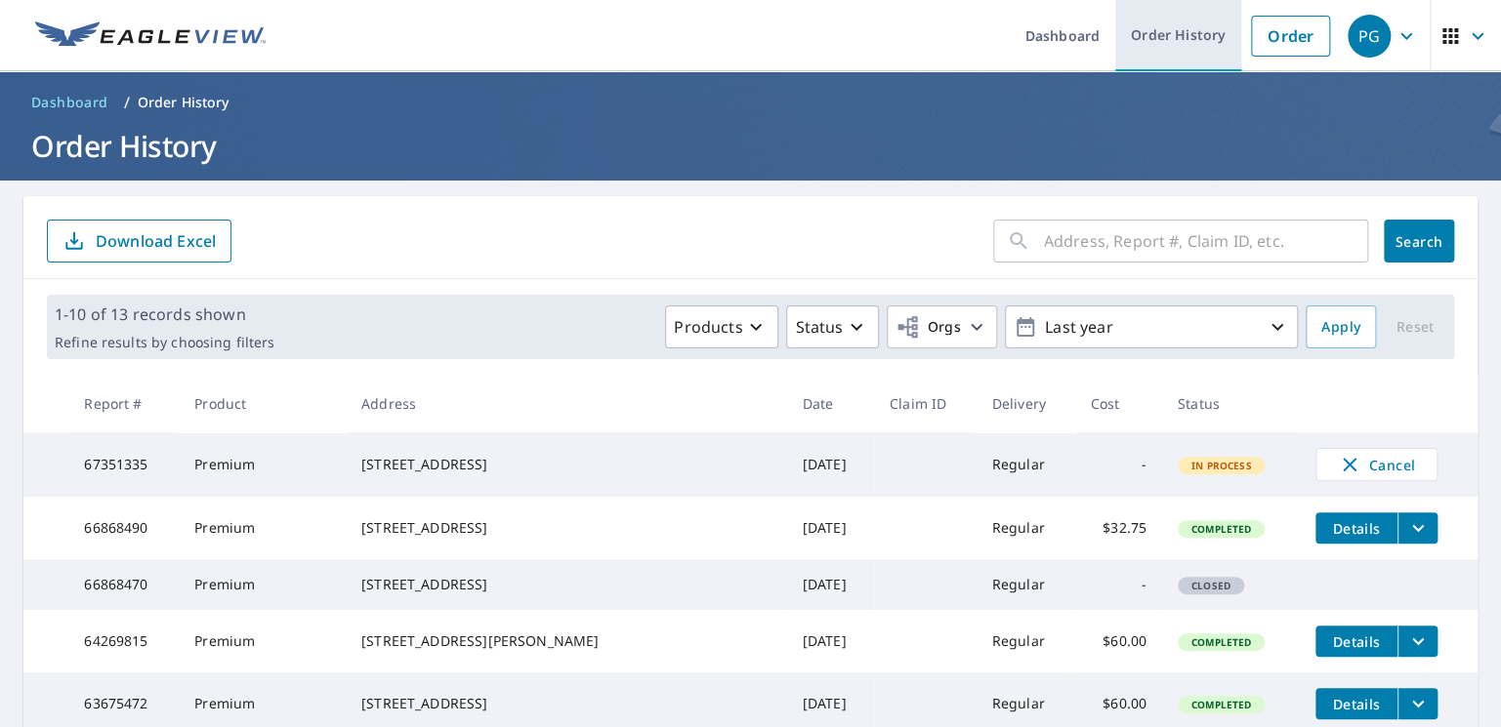
click at [1145, 39] on link "Order History" at bounding box center [1178, 35] width 126 height 71
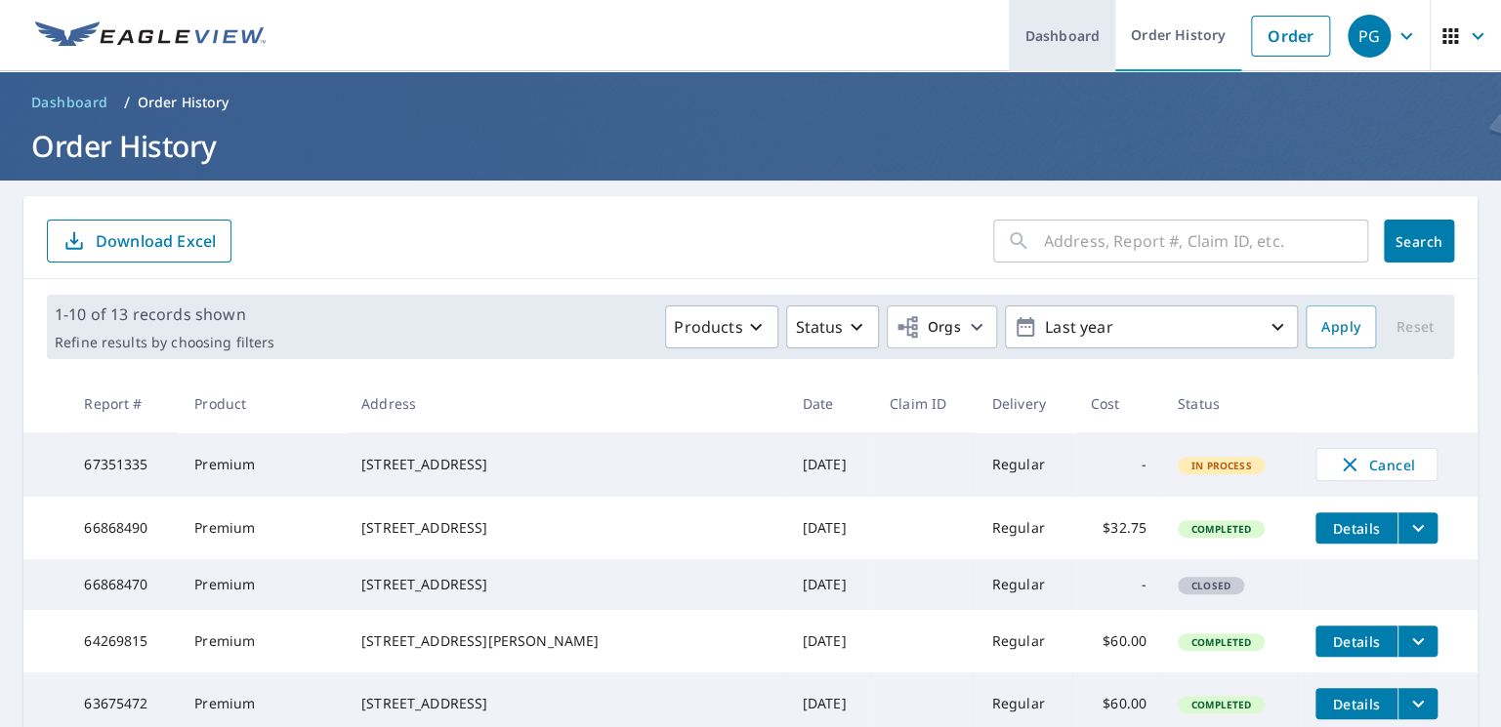
click at [1026, 30] on link "Dashboard" at bounding box center [1062, 35] width 106 height 71
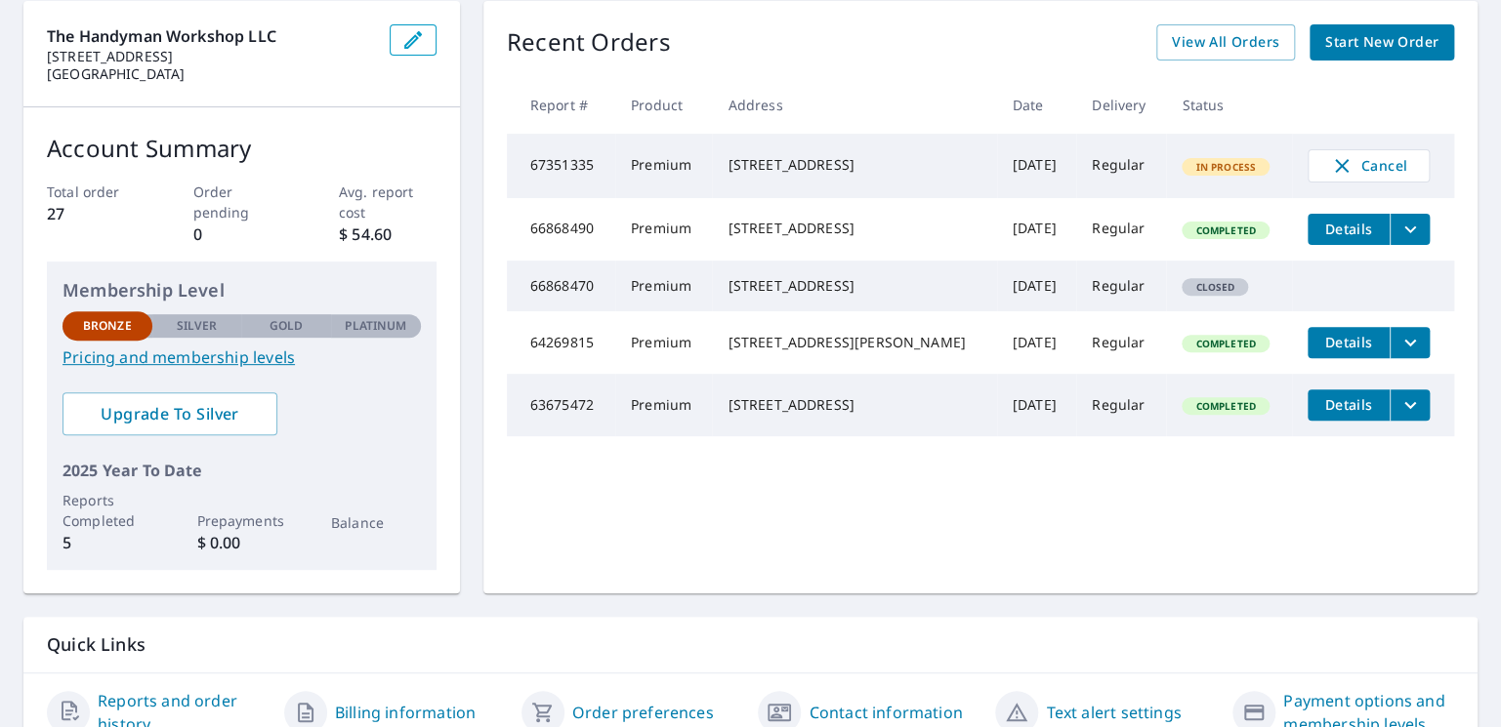
scroll to position [283, 0]
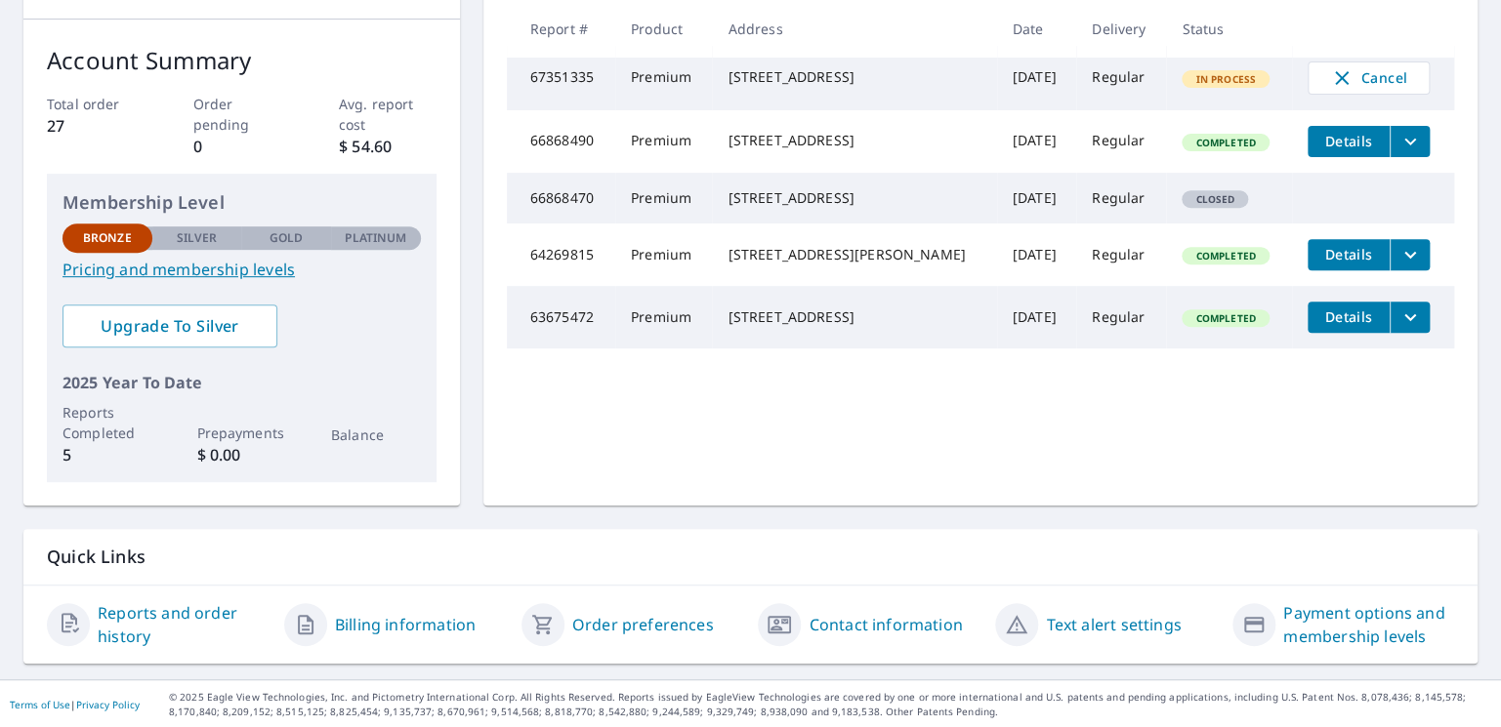
click at [411, 620] on link "Billing information" at bounding box center [405, 624] width 141 height 23
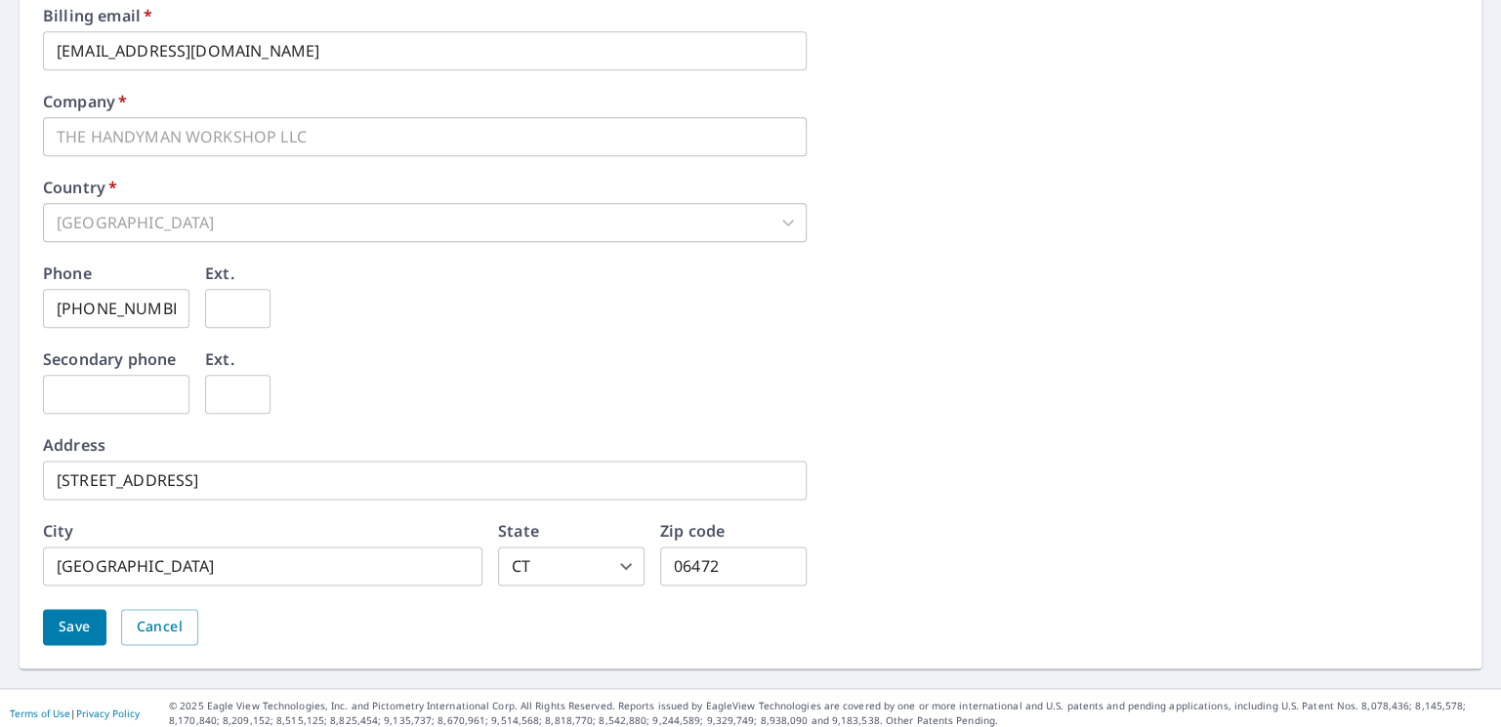
scroll to position [927, 0]
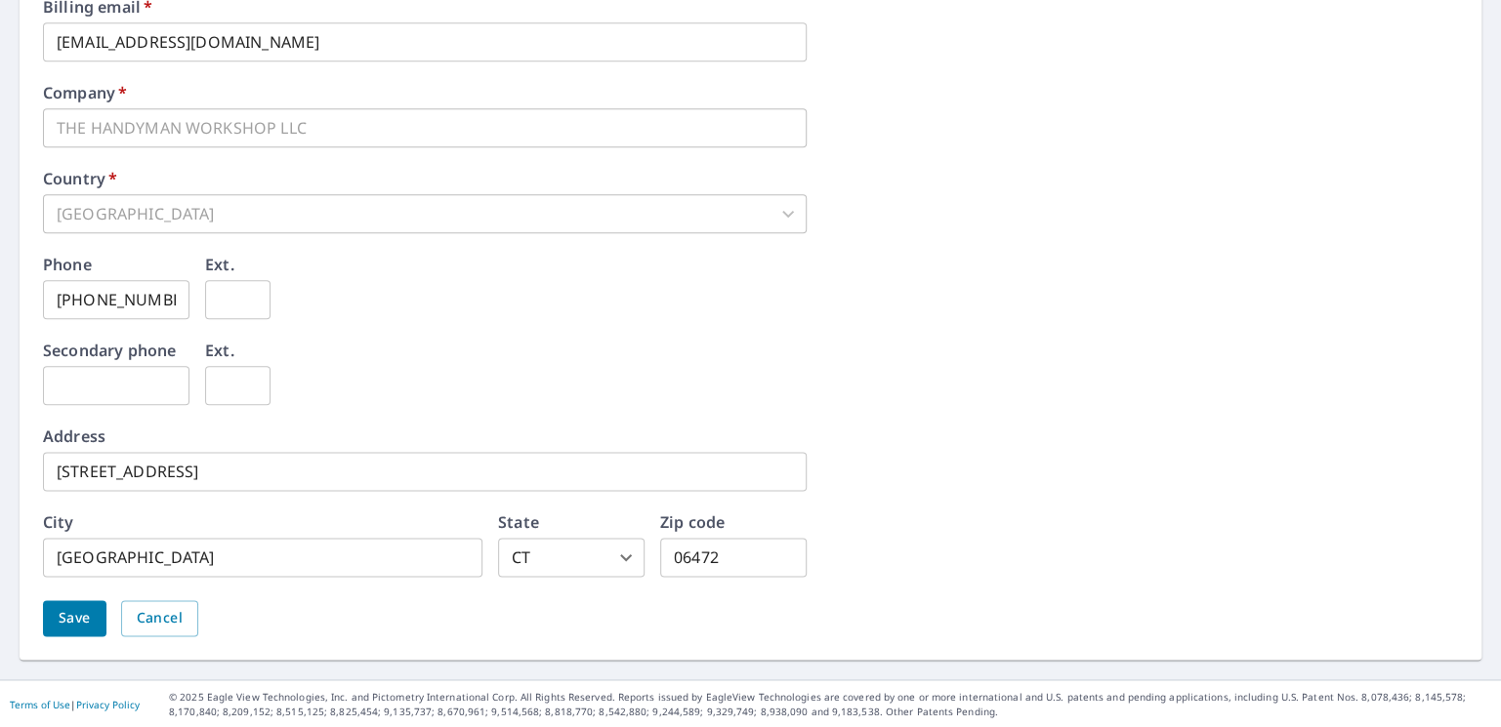
click at [81, 621] on span "Save" at bounding box center [75, 618] width 32 height 24
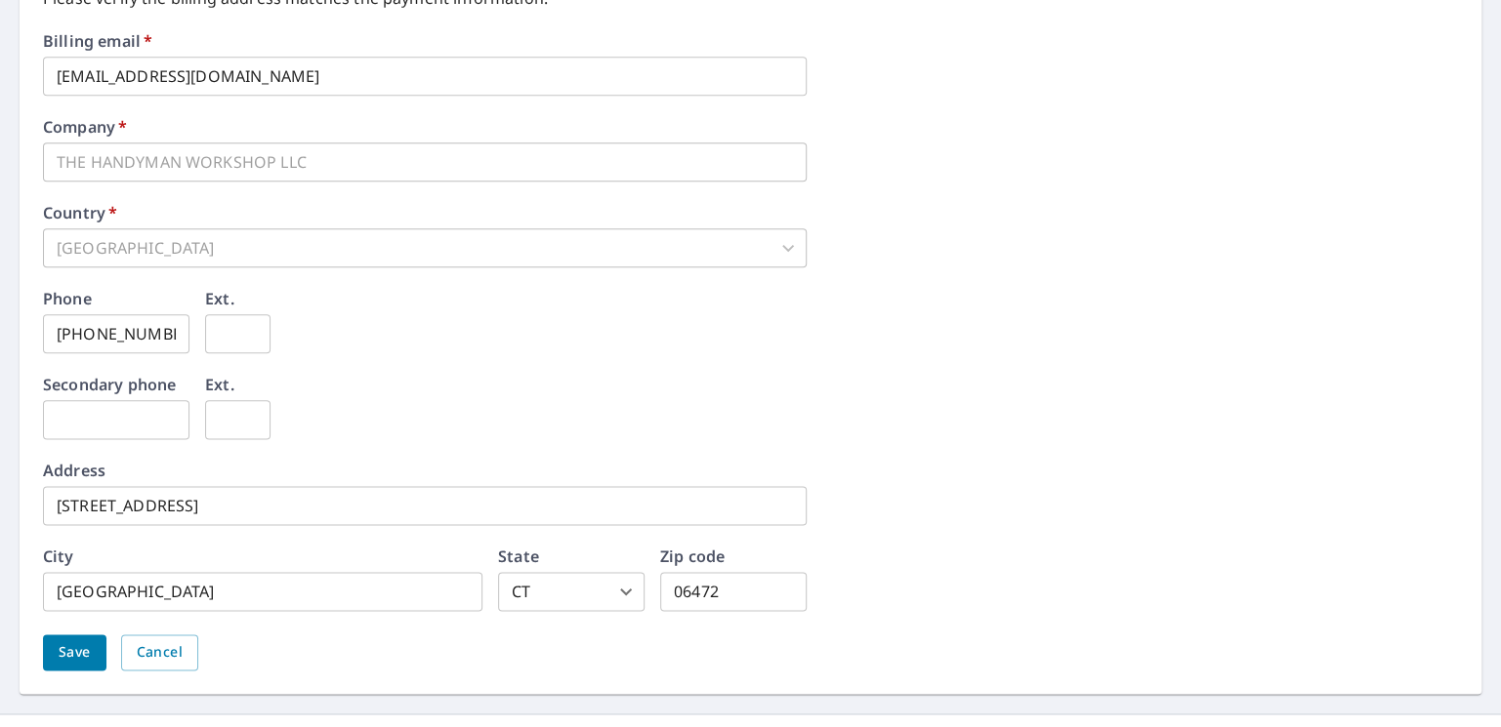
scroll to position [976, 0]
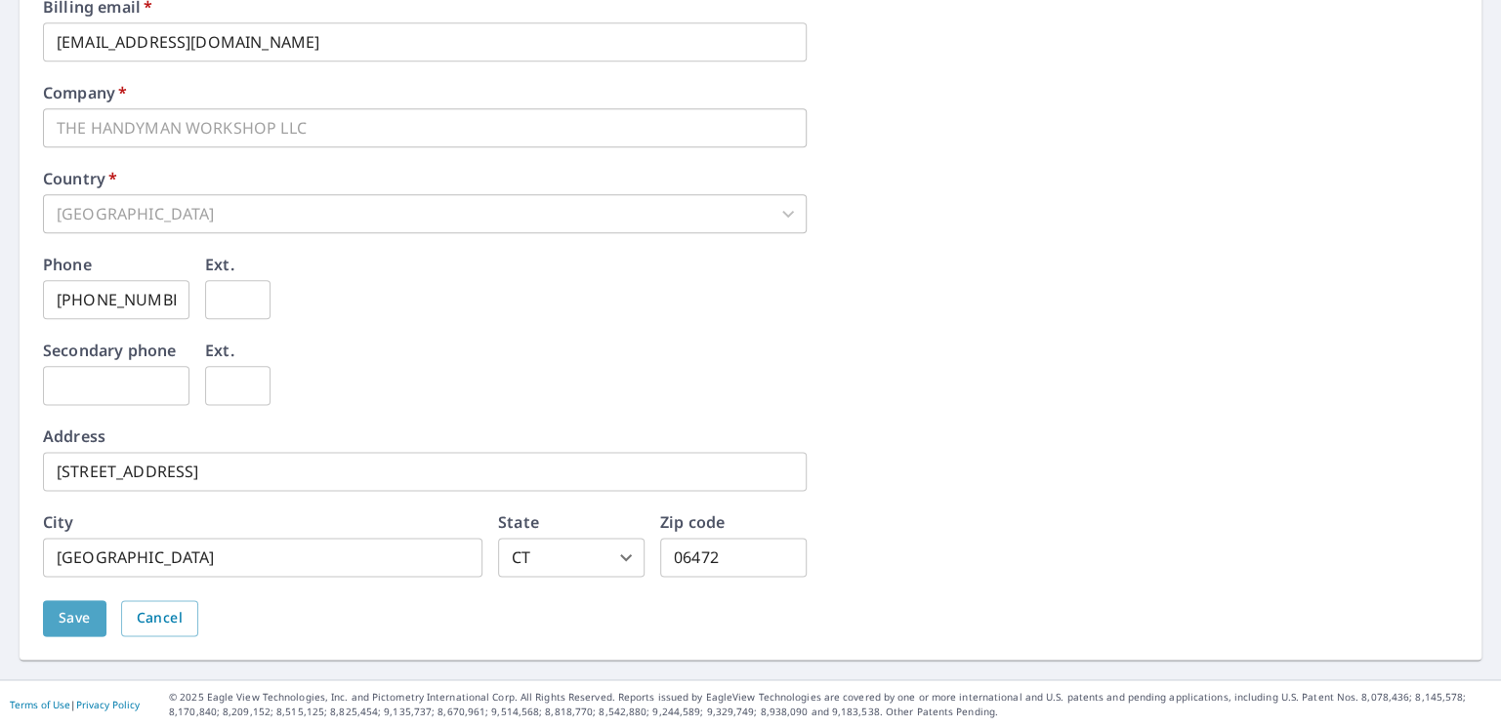
click at [77, 621] on span "Save" at bounding box center [75, 618] width 32 height 24
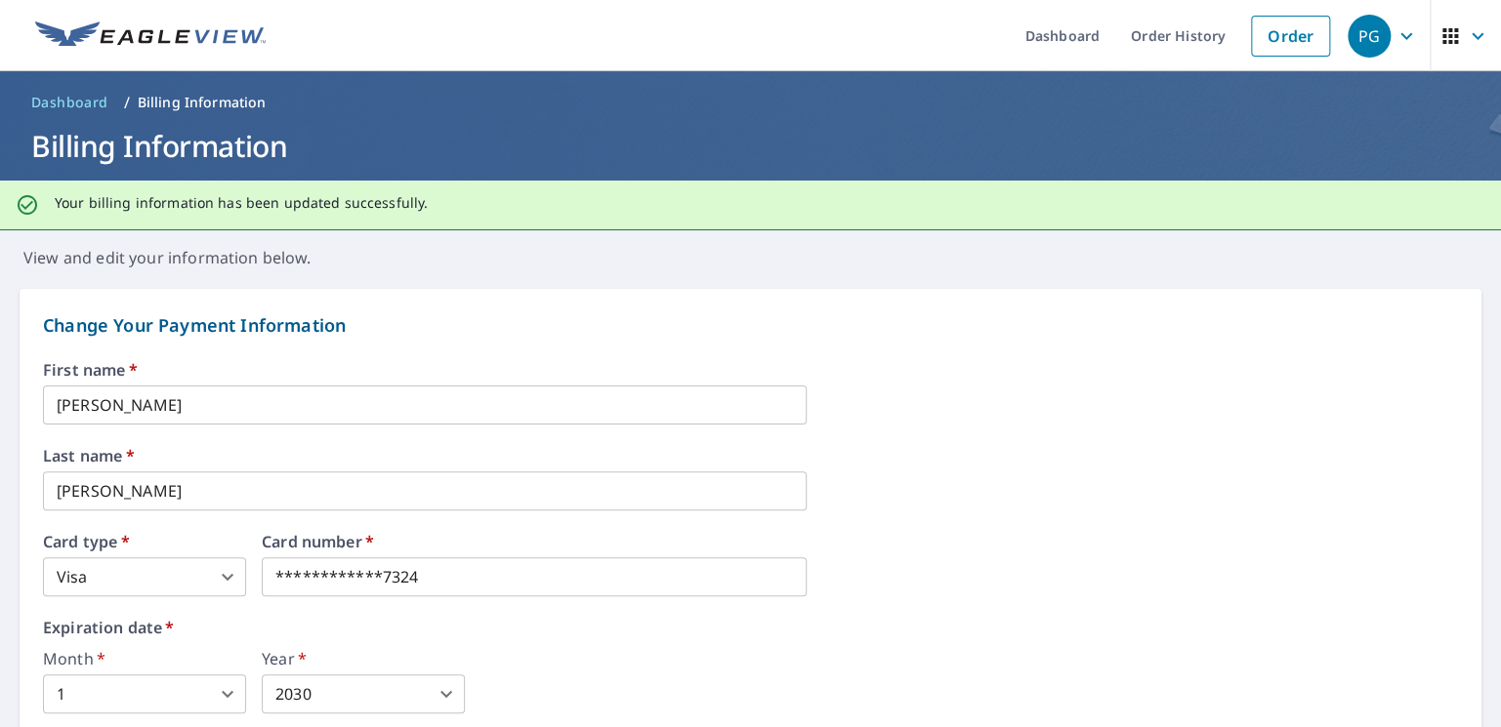
scroll to position [0, 0]
